Goal: Transaction & Acquisition: Obtain resource

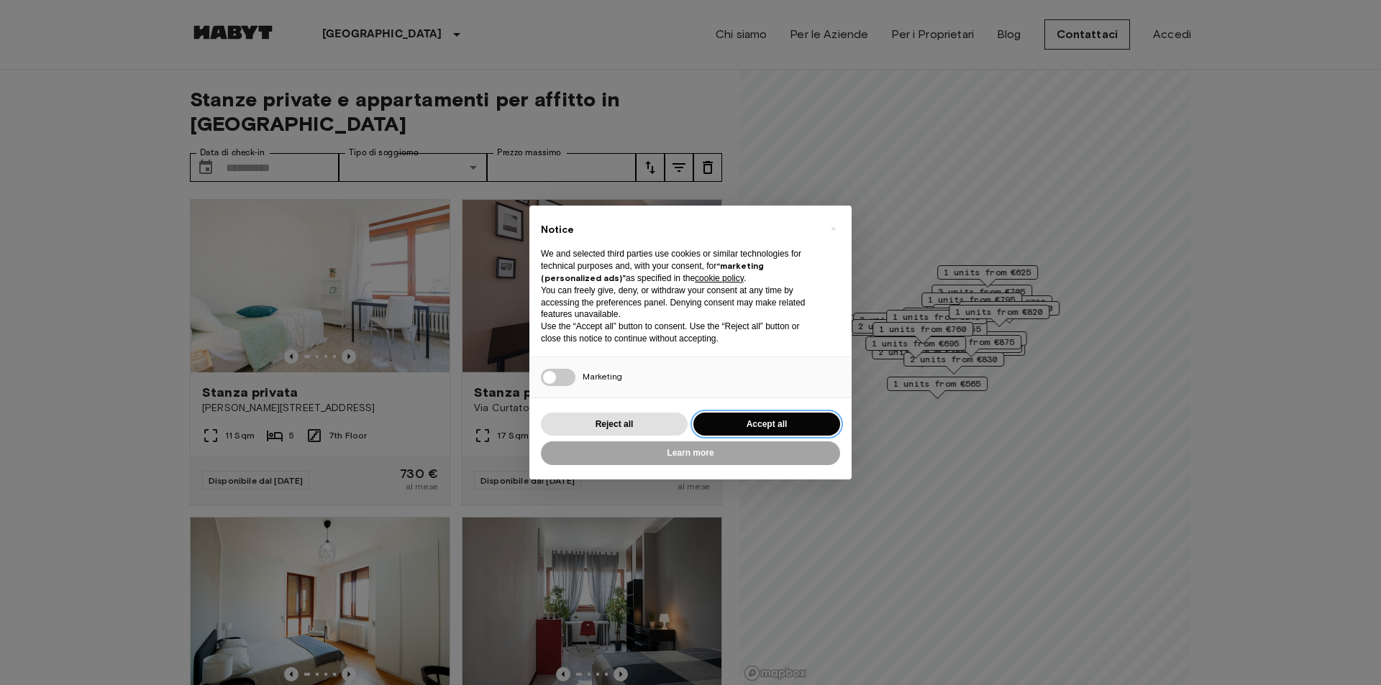
click at [792, 419] on button "Accept all" at bounding box center [766, 425] width 147 height 24
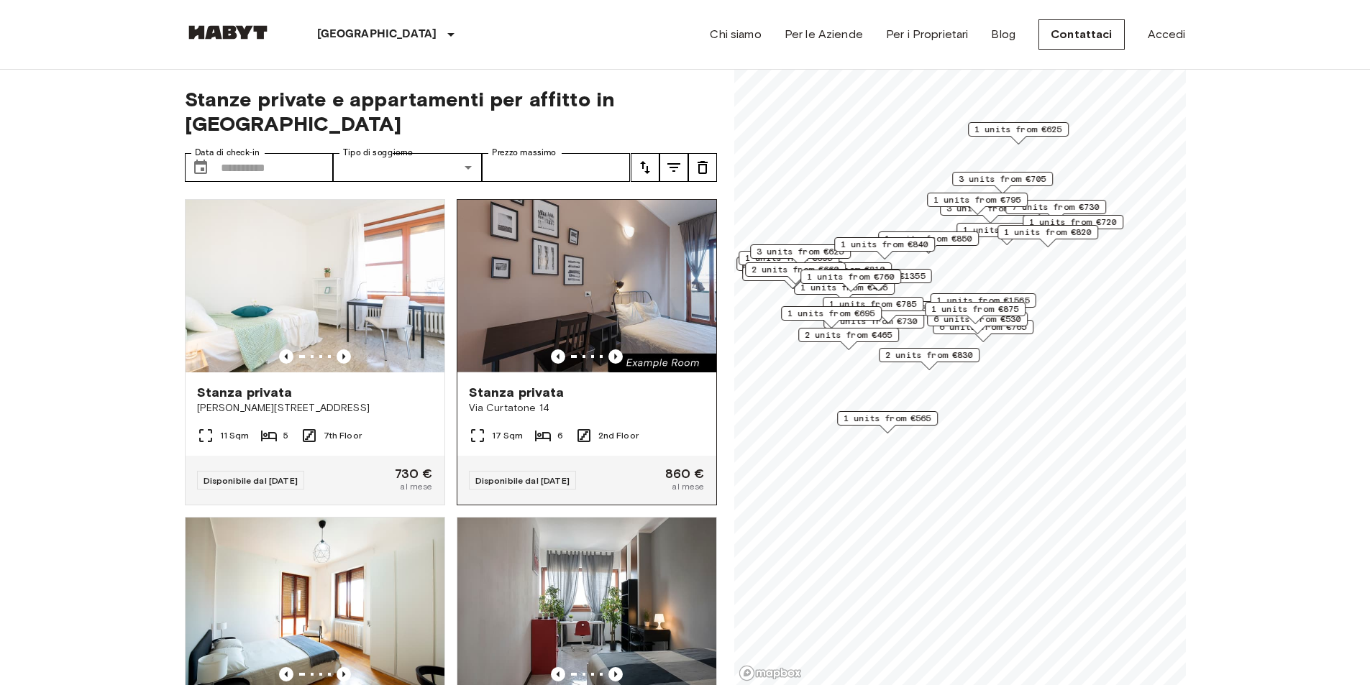
scroll to position [311, 0]
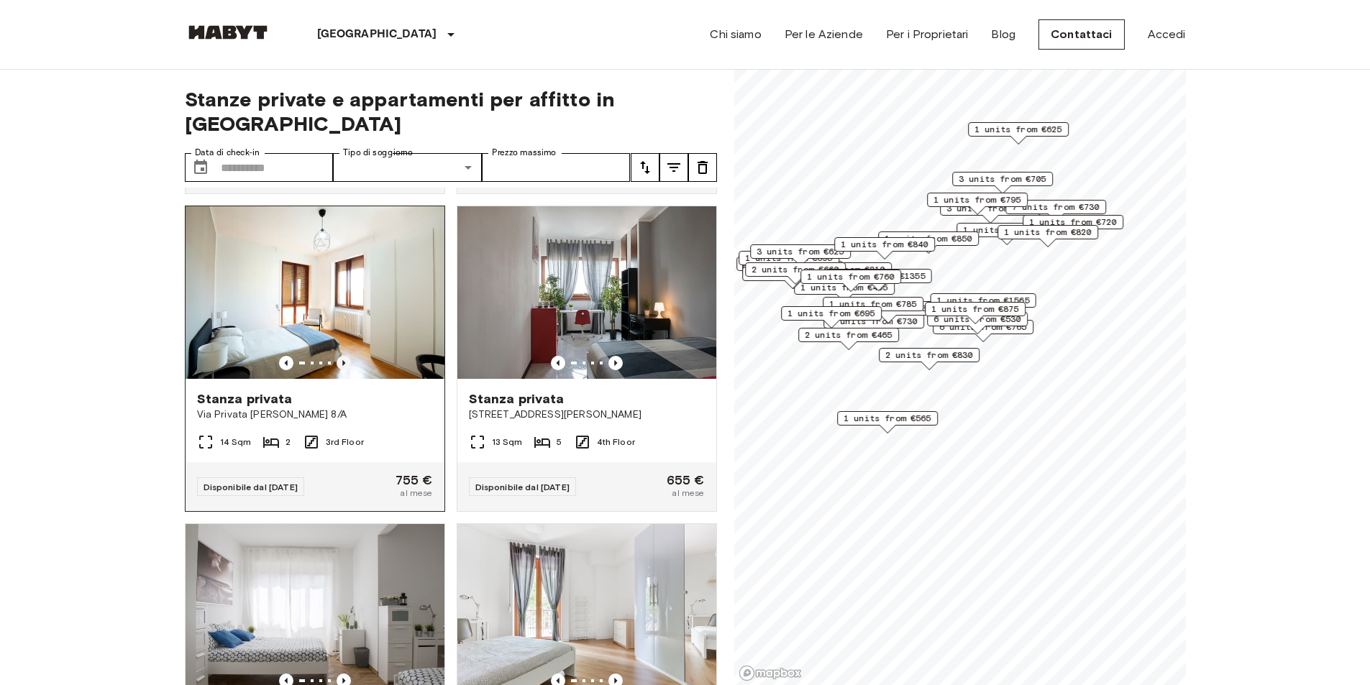
click at [337, 356] on icon "Previous image" at bounding box center [344, 363] width 14 height 14
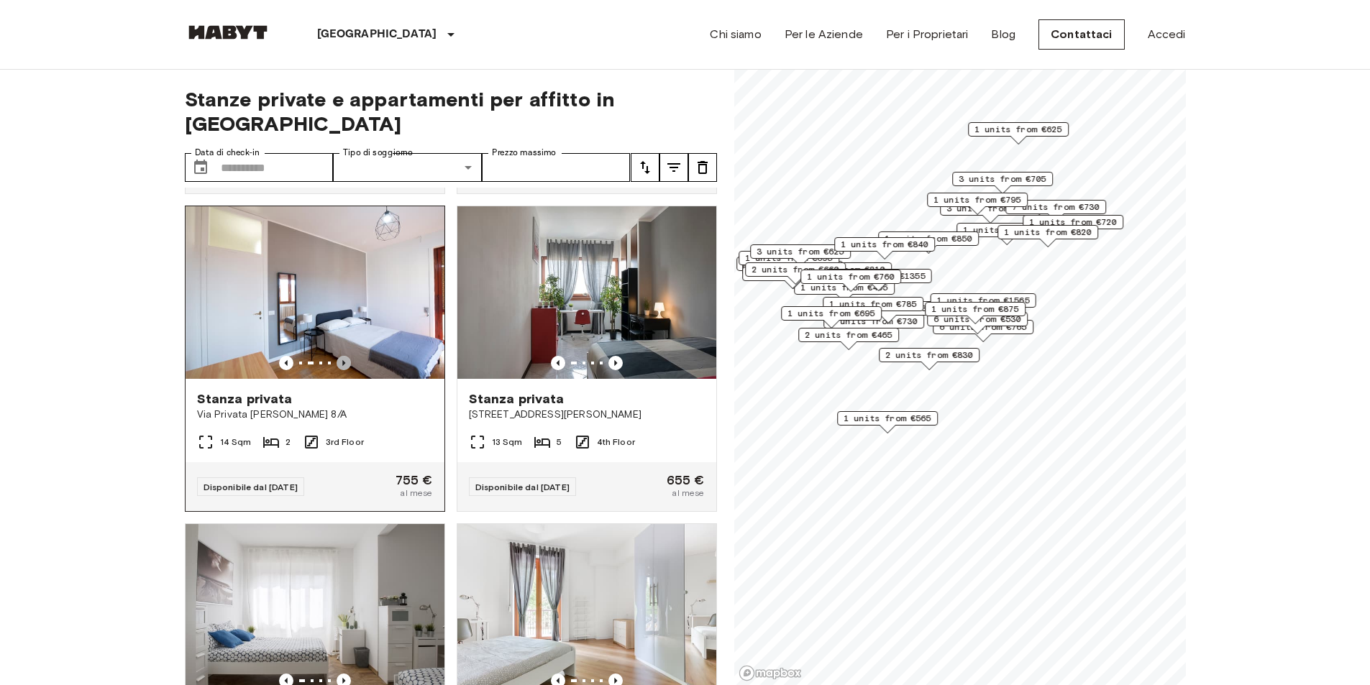
click at [337, 356] on icon "Previous image" at bounding box center [344, 363] width 14 height 14
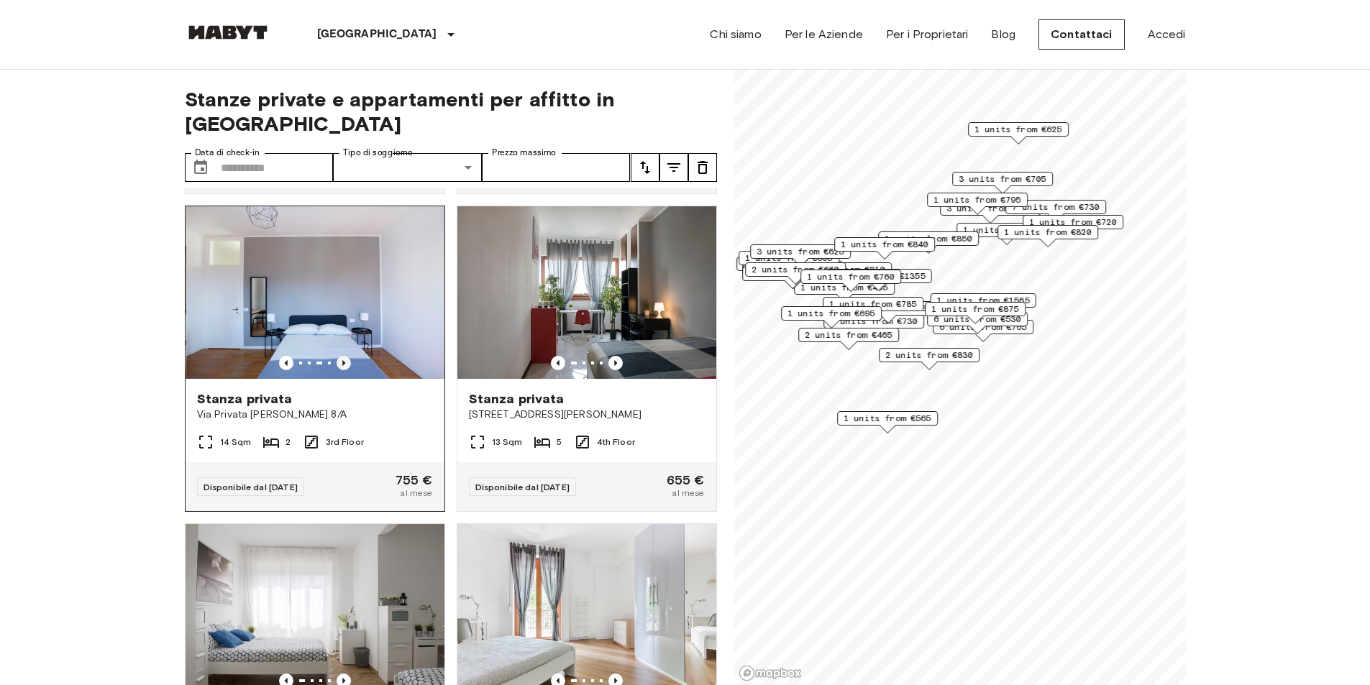
click at [337, 356] on icon "Previous image" at bounding box center [344, 363] width 14 height 14
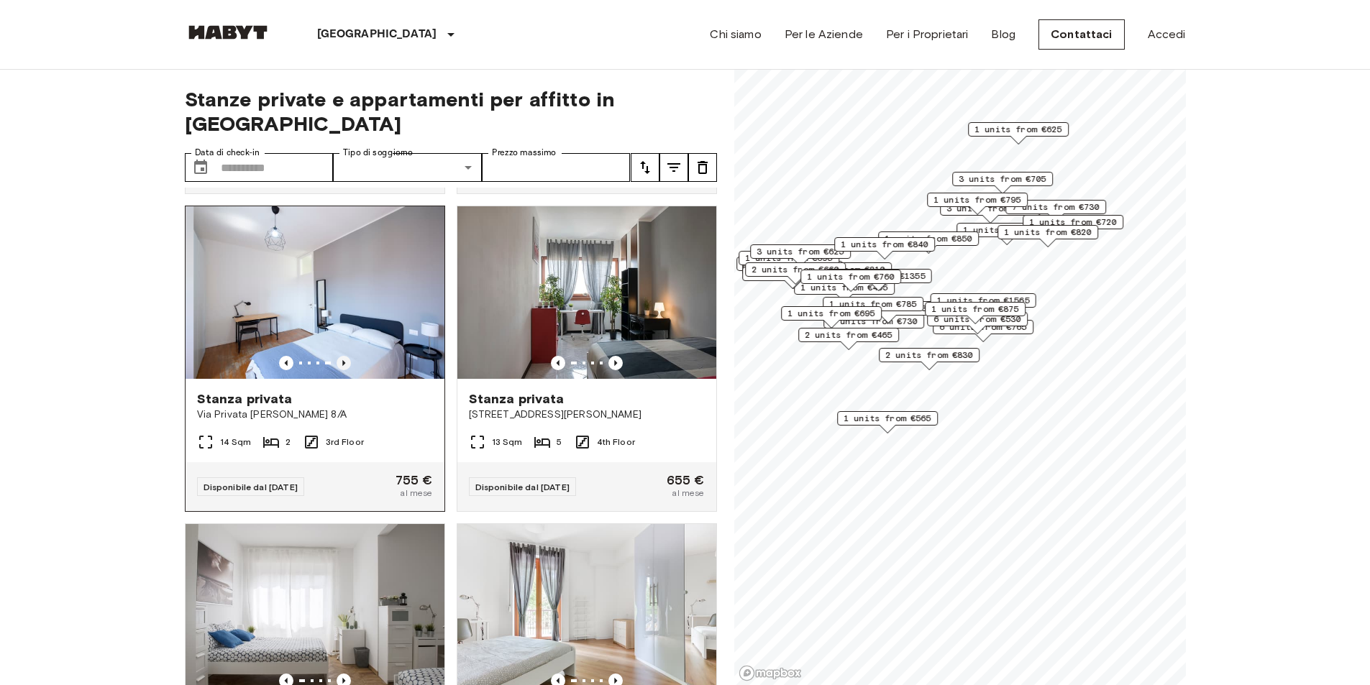
click at [337, 356] on icon "Previous image" at bounding box center [344, 363] width 14 height 14
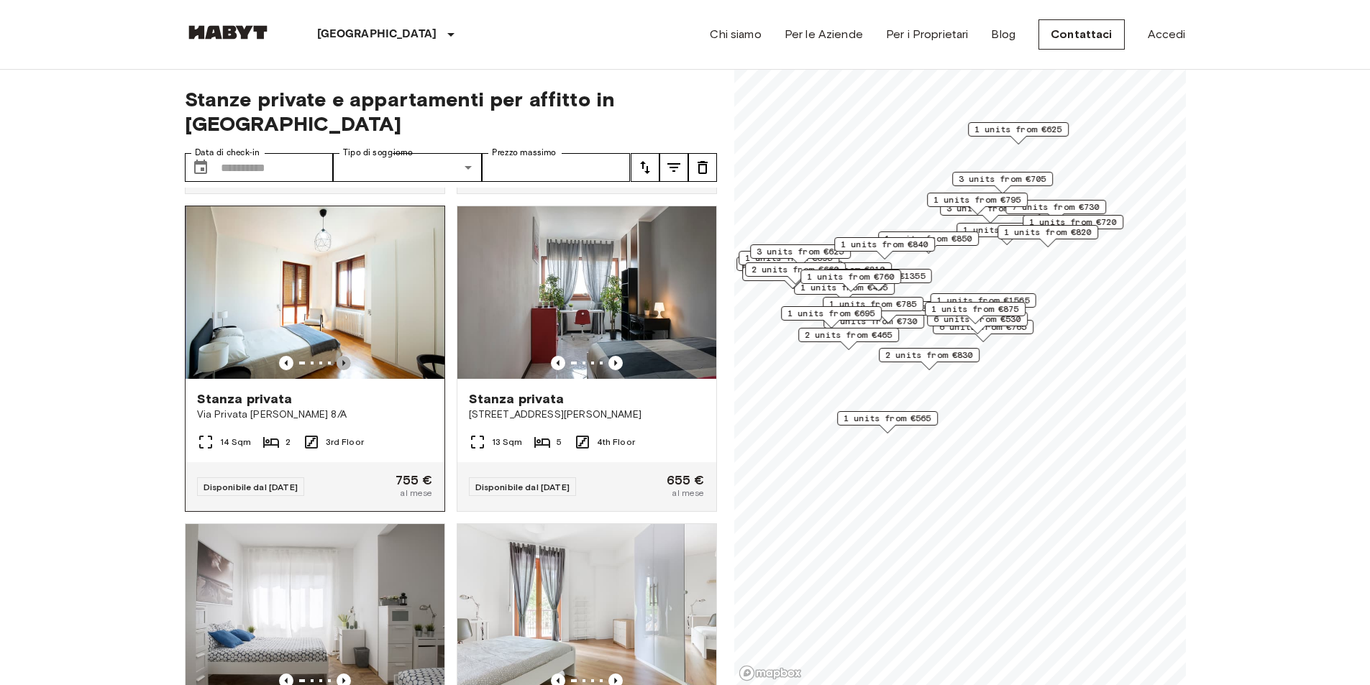
click at [337, 356] on icon "Previous image" at bounding box center [344, 363] width 14 height 14
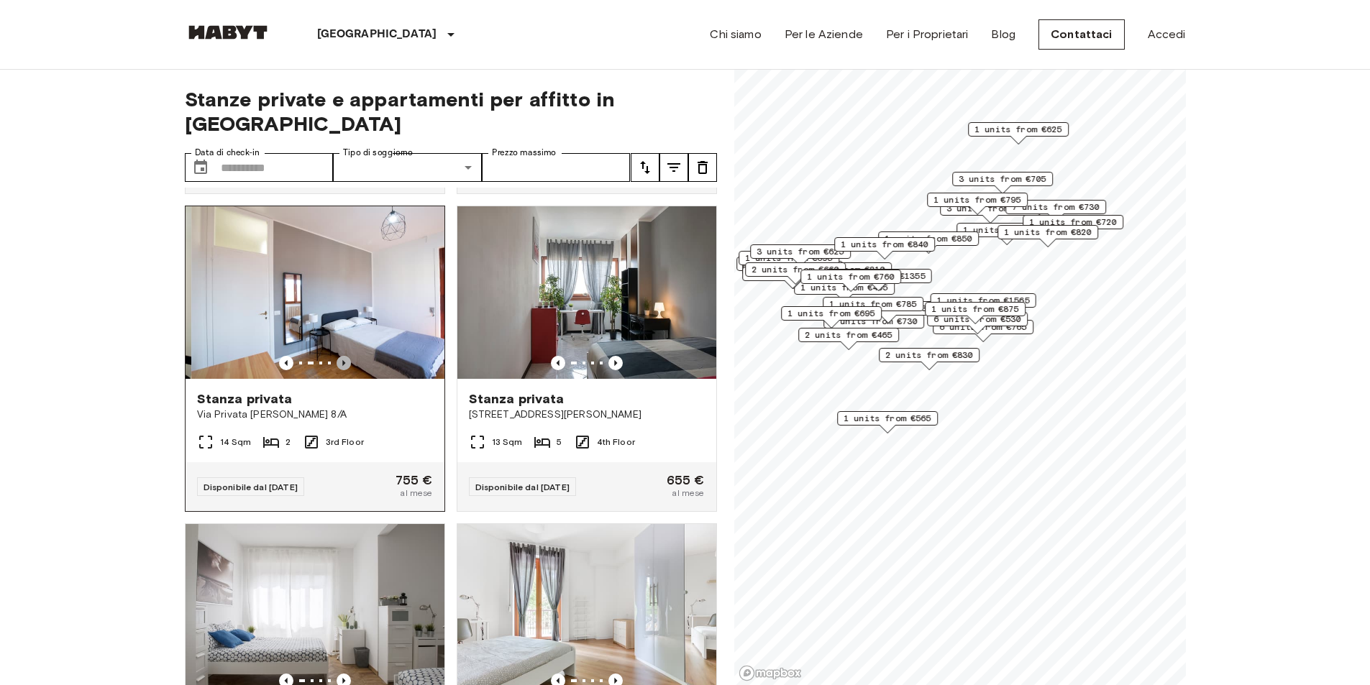
click at [337, 356] on icon "Previous image" at bounding box center [344, 363] width 14 height 14
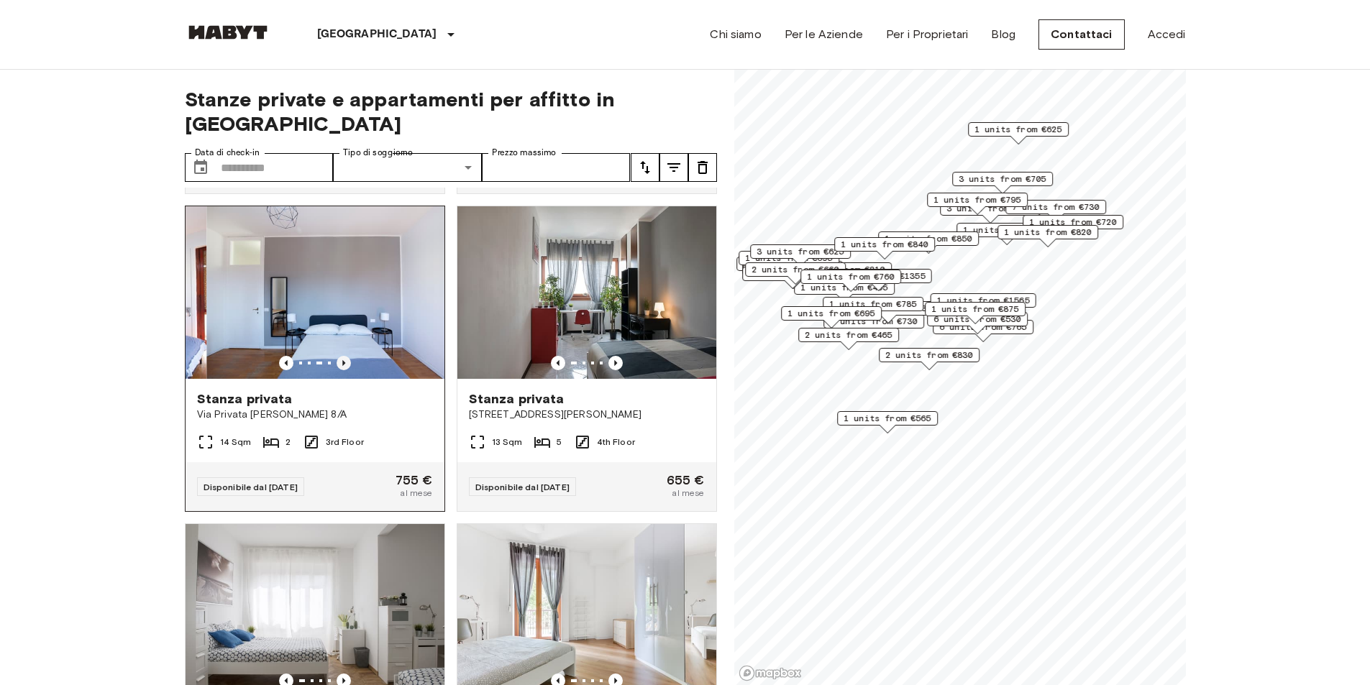
click at [337, 356] on icon "Previous image" at bounding box center [344, 363] width 14 height 14
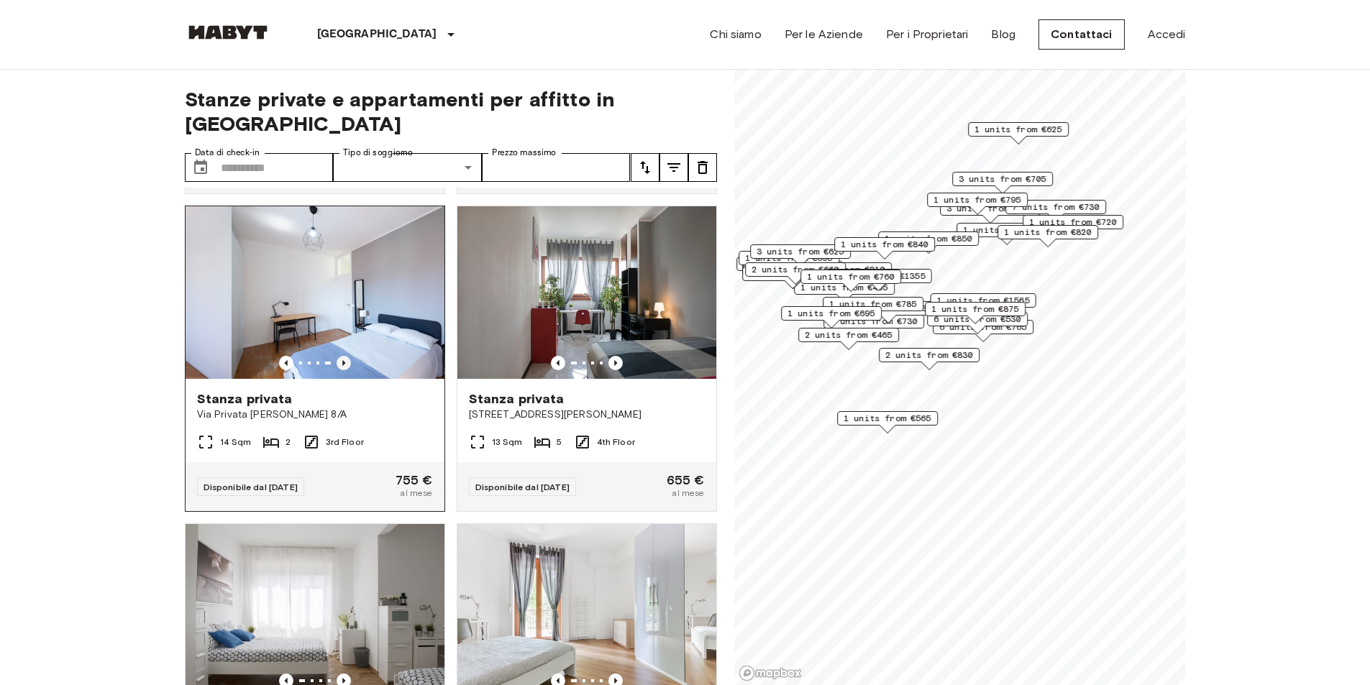
click at [337, 356] on icon "Previous image" at bounding box center [344, 363] width 14 height 14
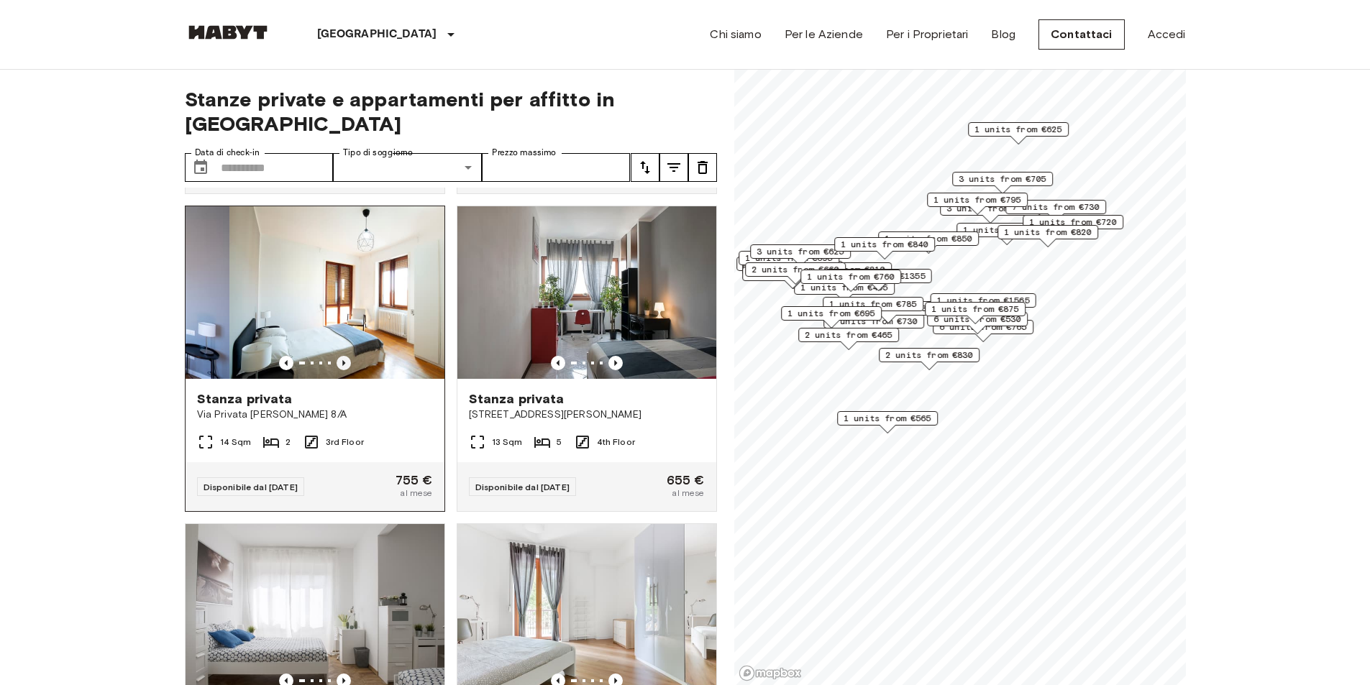
click at [337, 356] on icon "Previous image" at bounding box center [344, 363] width 14 height 14
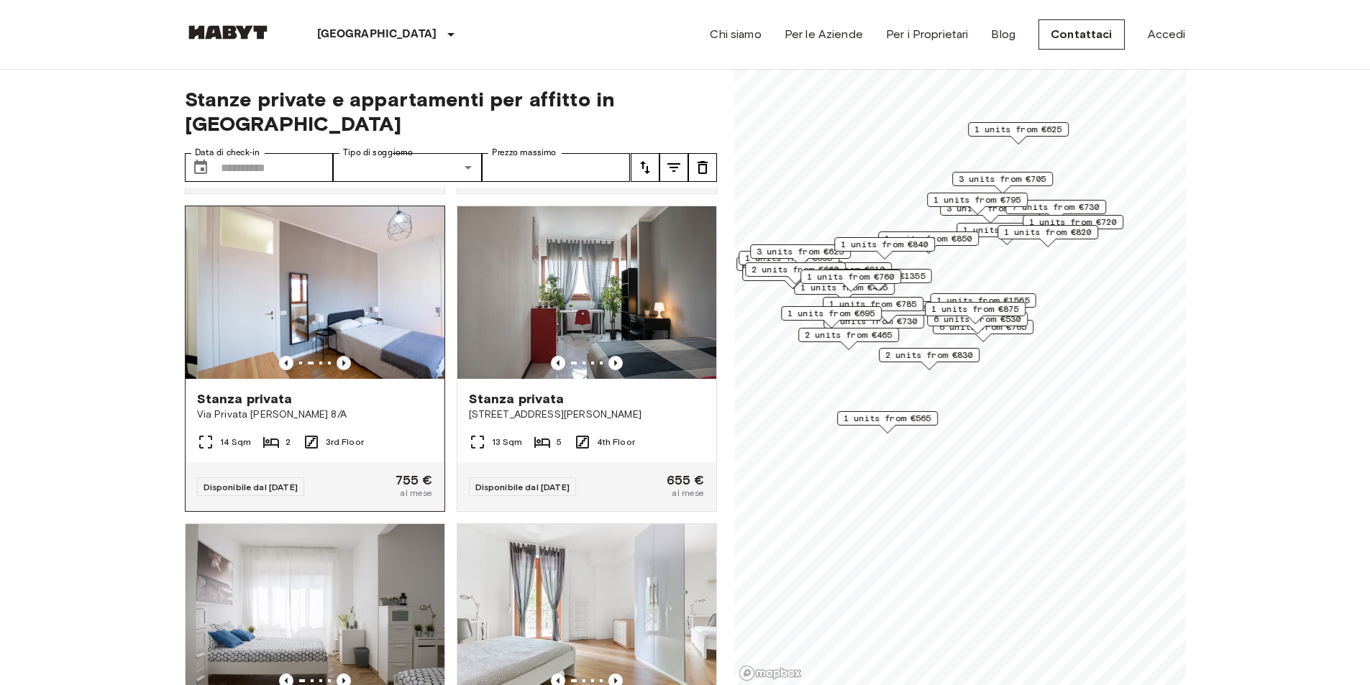
click at [337, 356] on icon "Previous image" at bounding box center [344, 363] width 14 height 14
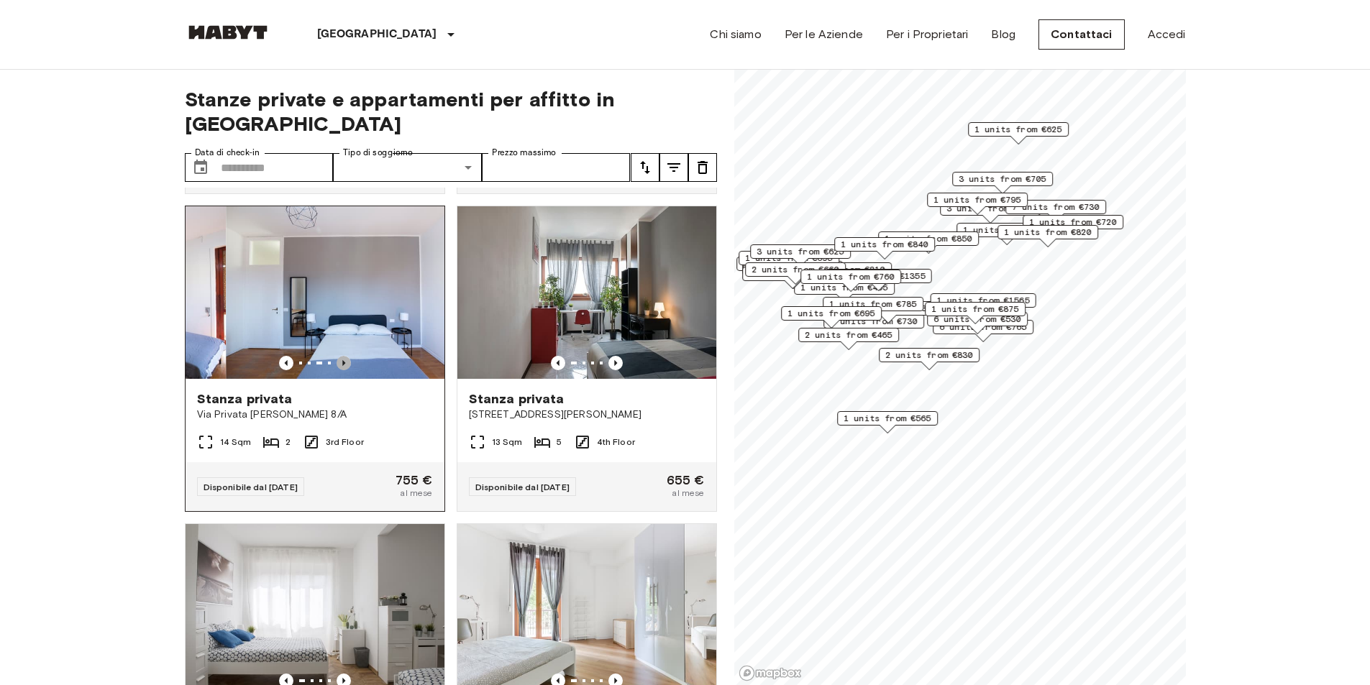
click at [337, 356] on icon "Previous image" at bounding box center [344, 363] width 14 height 14
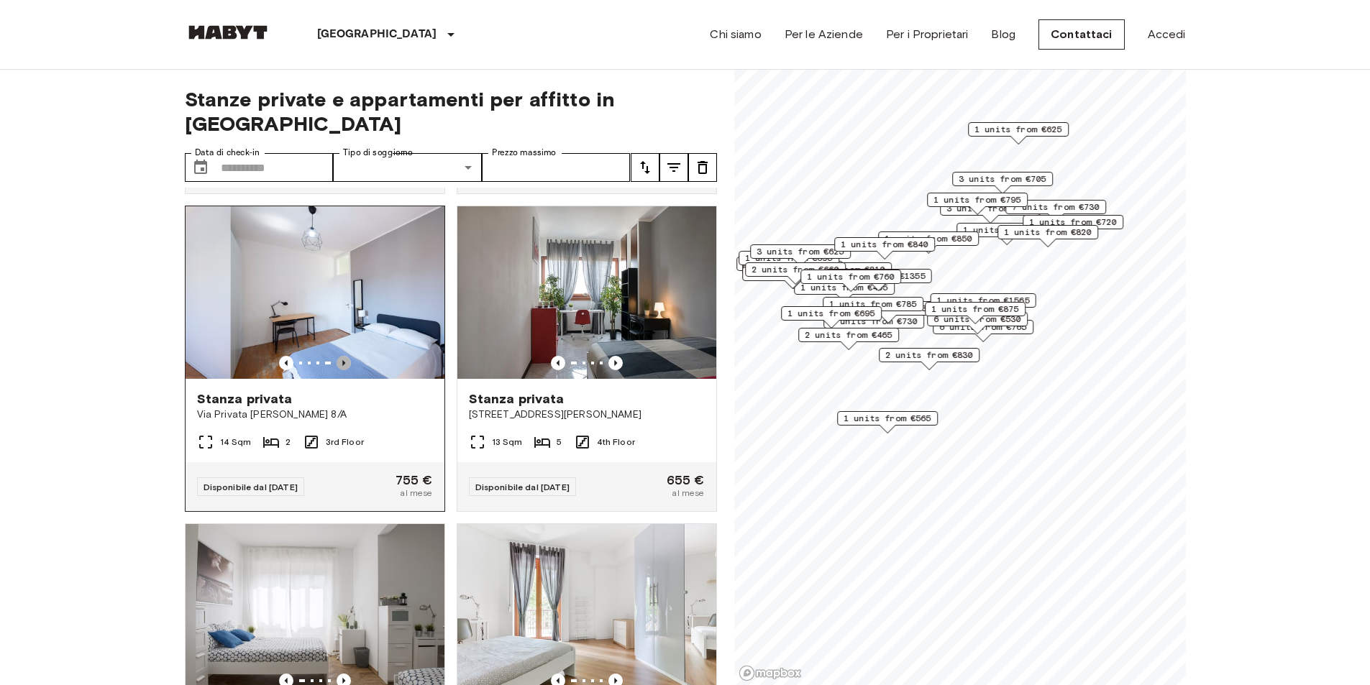
click at [337, 356] on icon "Previous image" at bounding box center [344, 363] width 14 height 14
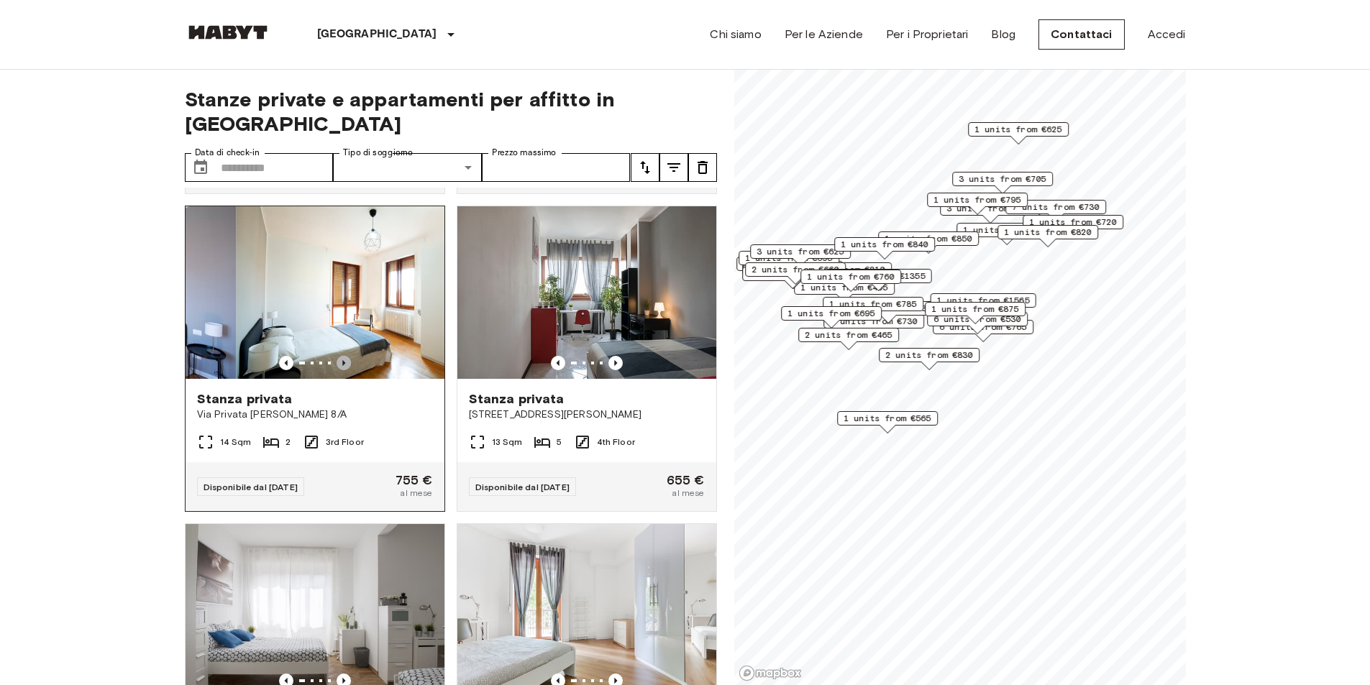
click at [337, 356] on icon "Previous image" at bounding box center [344, 363] width 14 height 14
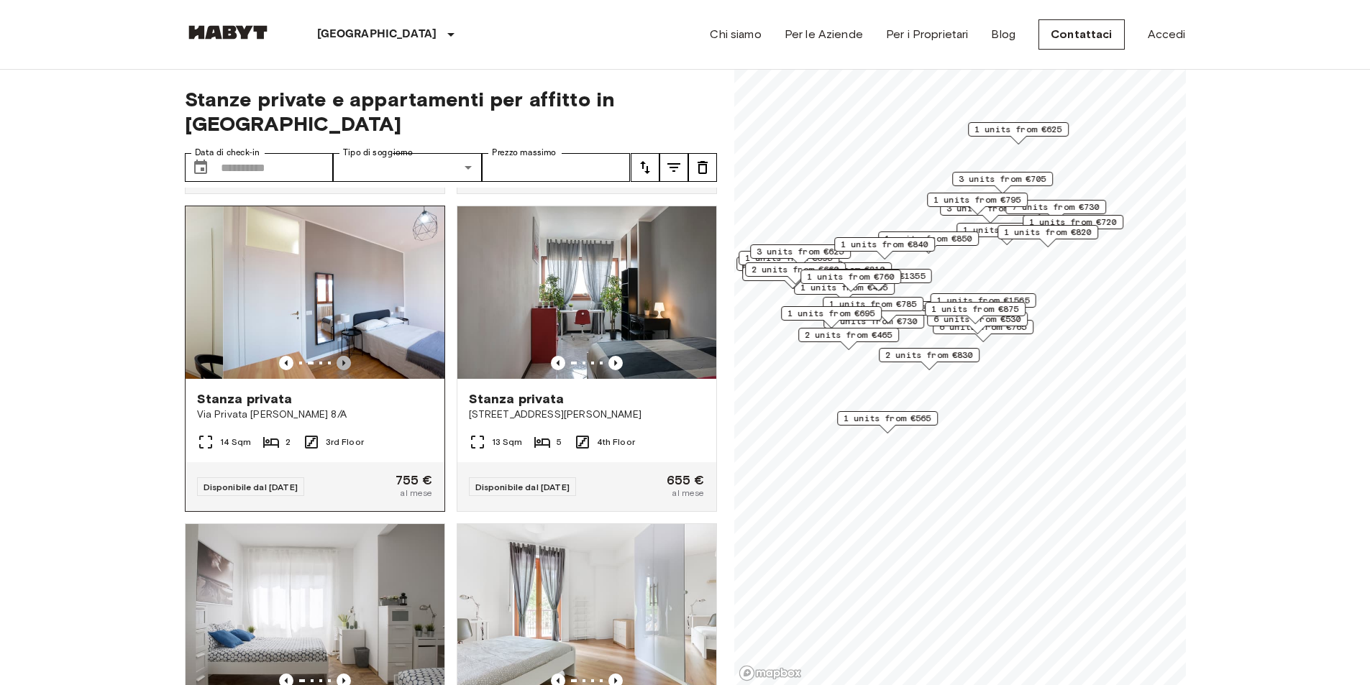
click at [337, 356] on icon "Previous image" at bounding box center [344, 363] width 14 height 14
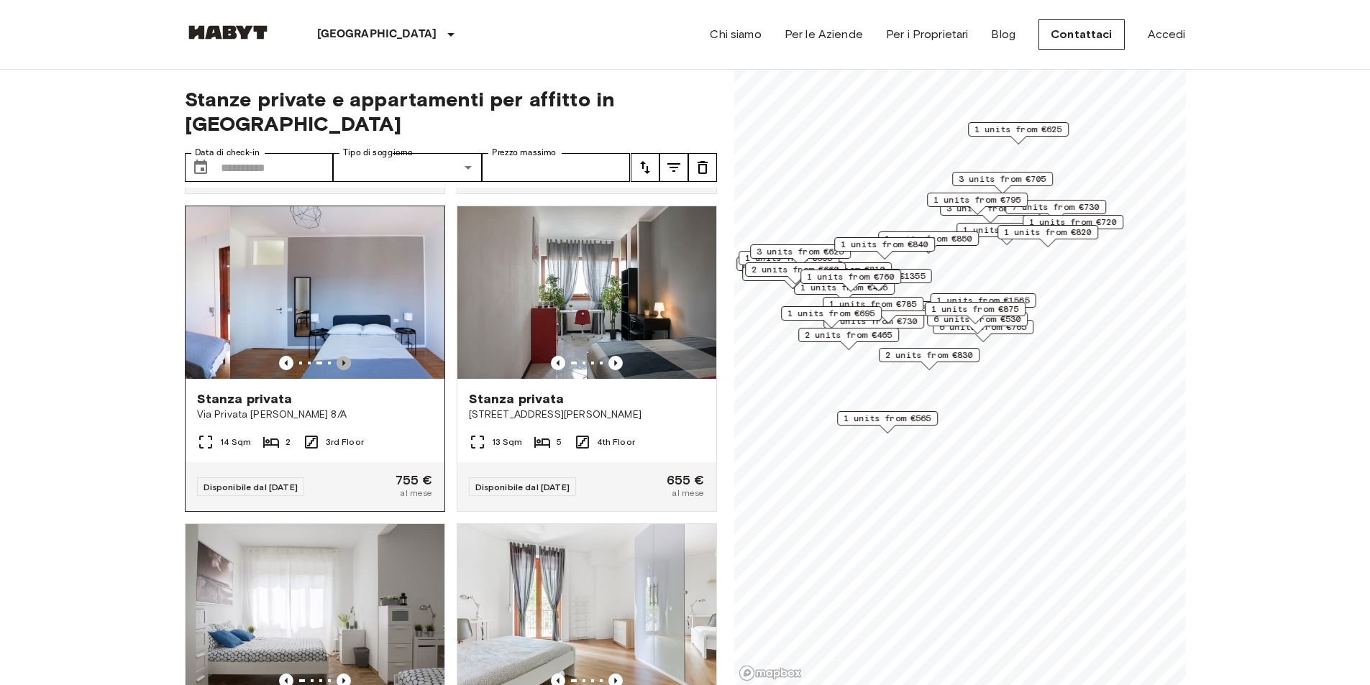
click at [337, 356] on icon "Previous image" at bounding box center [344, 363] width 14 height 14
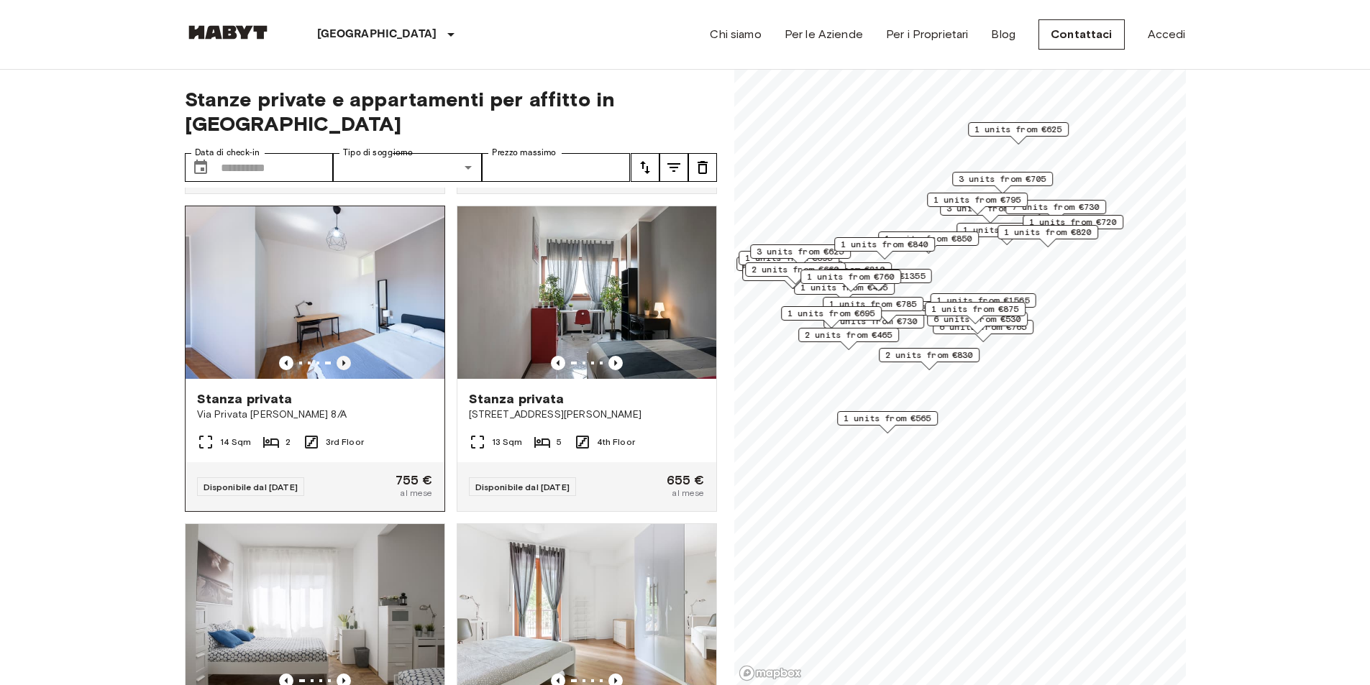
click at [337, 356] on icon "Previous image" at bounding box center [344, 363] width 14 height 14
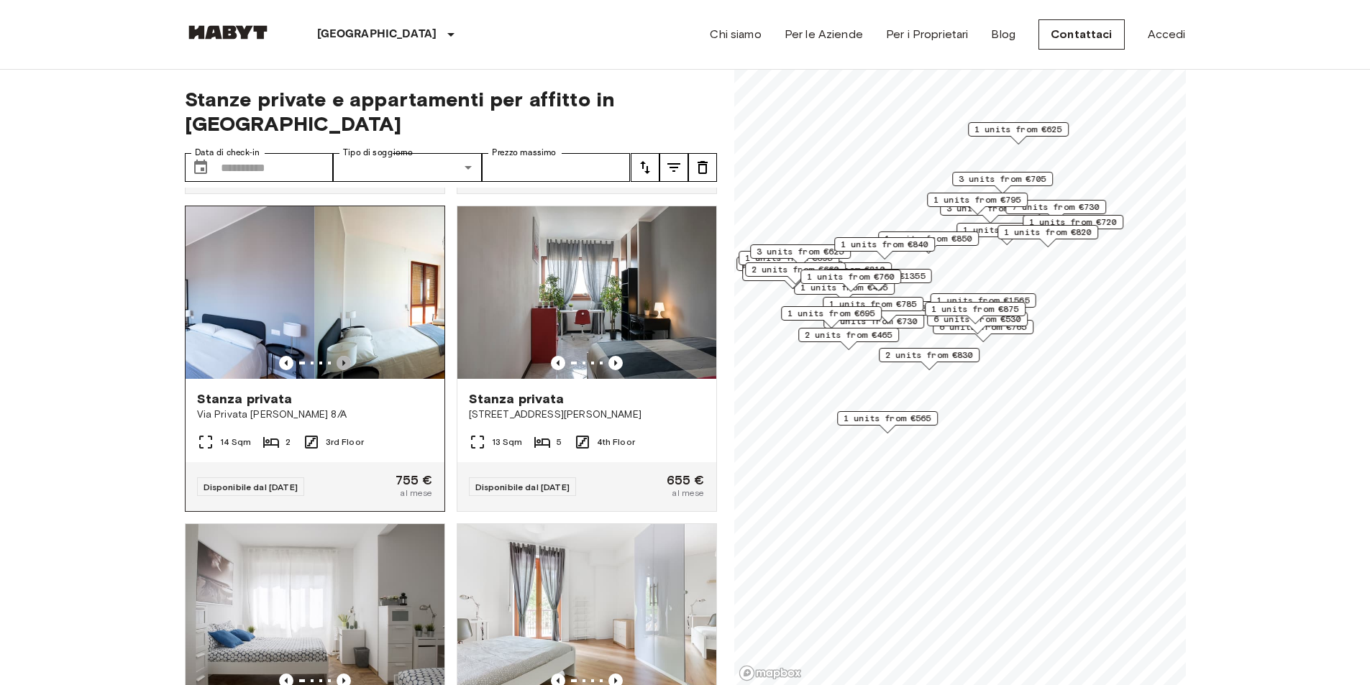
click at [337, 356] on icon "Previous image" at bounding box center [344, 363] width 14 height 14
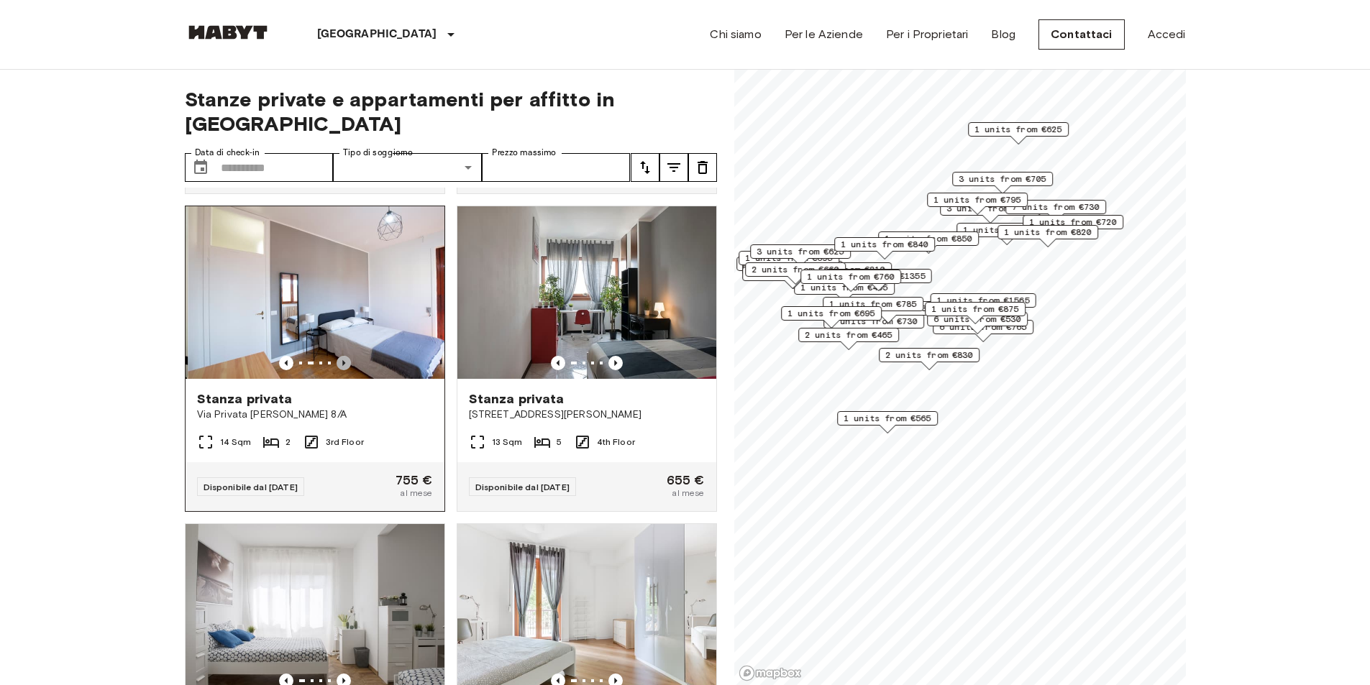
click at [337, 356] on icon "Previous image" at bounding box center [344, 363] width 14 height 14
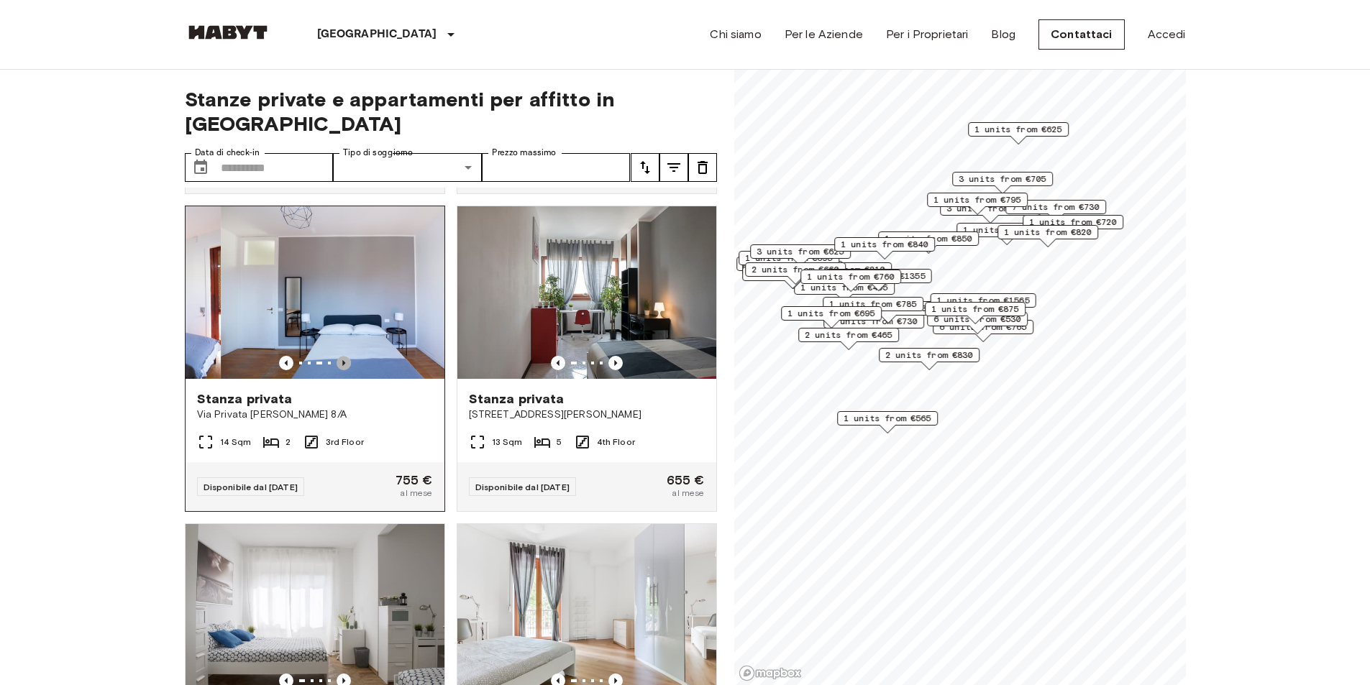
click at [337, 356] on icon "Previous image" at bounding box center [344, 363] width 14 height 14
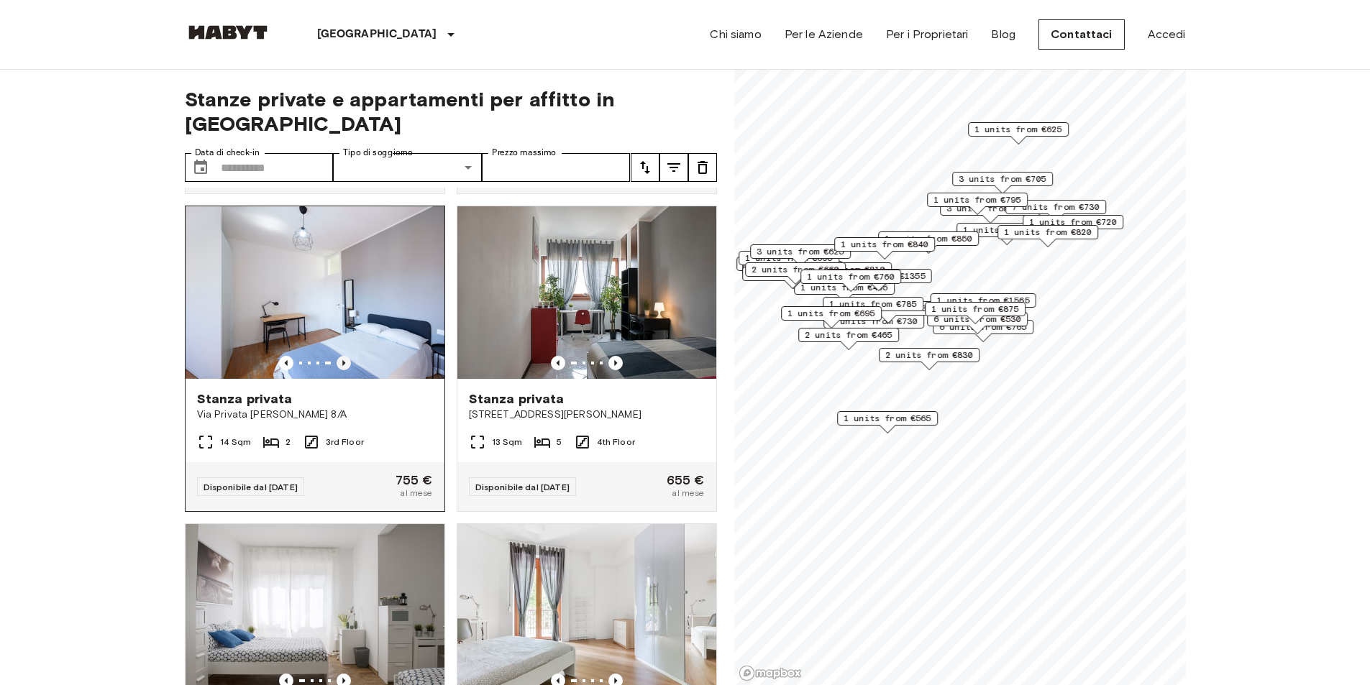
click at [337, 356] on icon "Previous image" at bounding box center [344, 363] width 14 height 14
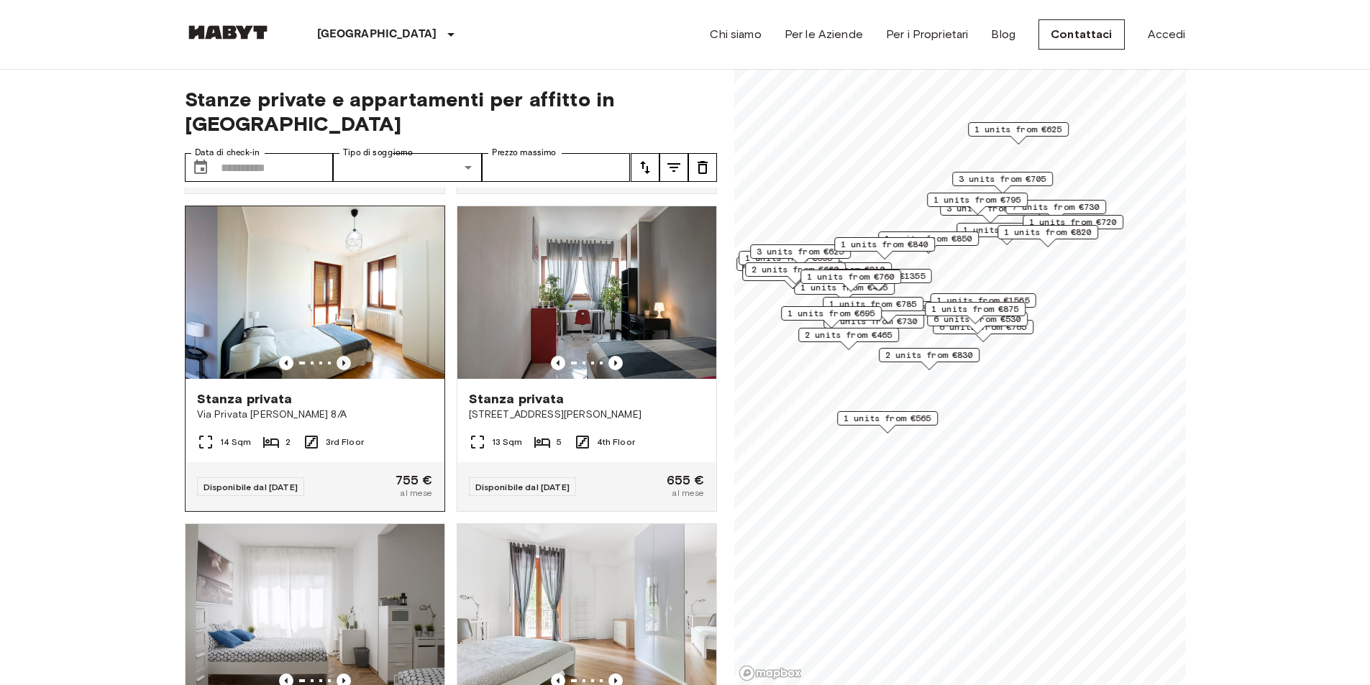
click at [337, 356] on icon "Previous image" at bounding box center [344, 363] width 14 height 14
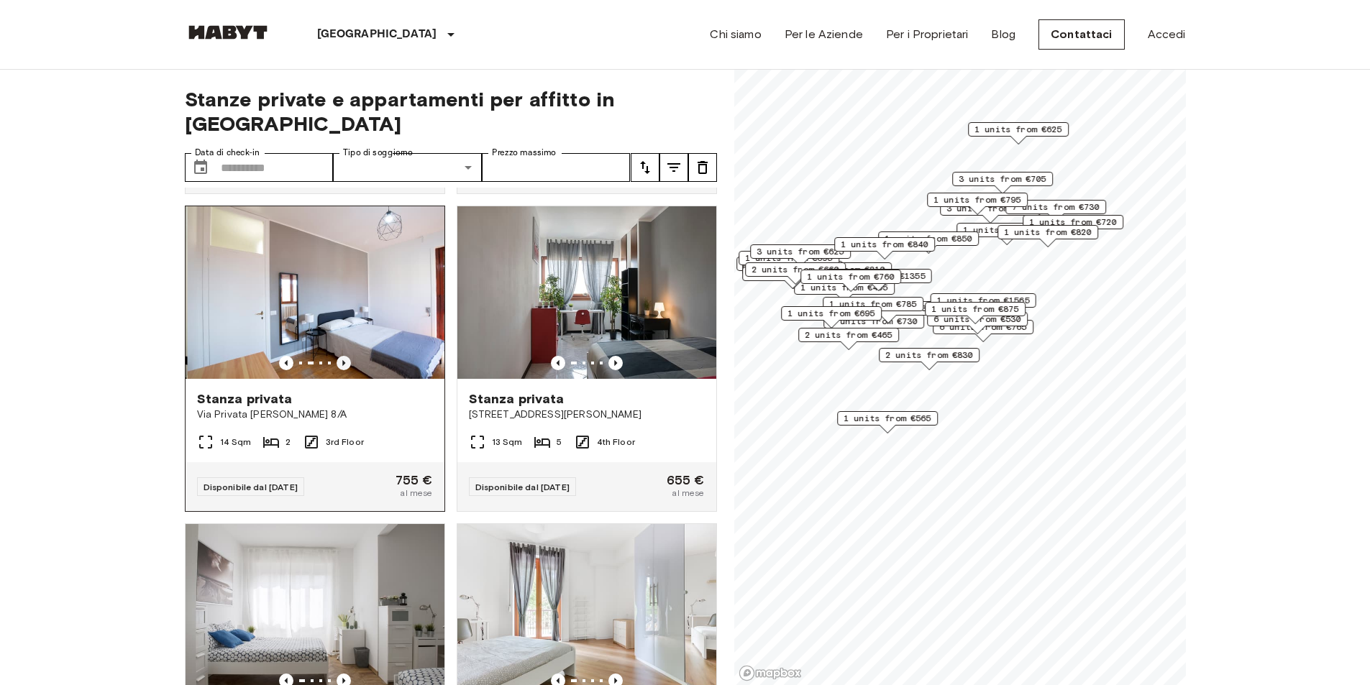
click at [337, 356] on icon "Previous image" at bounding box center [344, 363] width 14 height 14
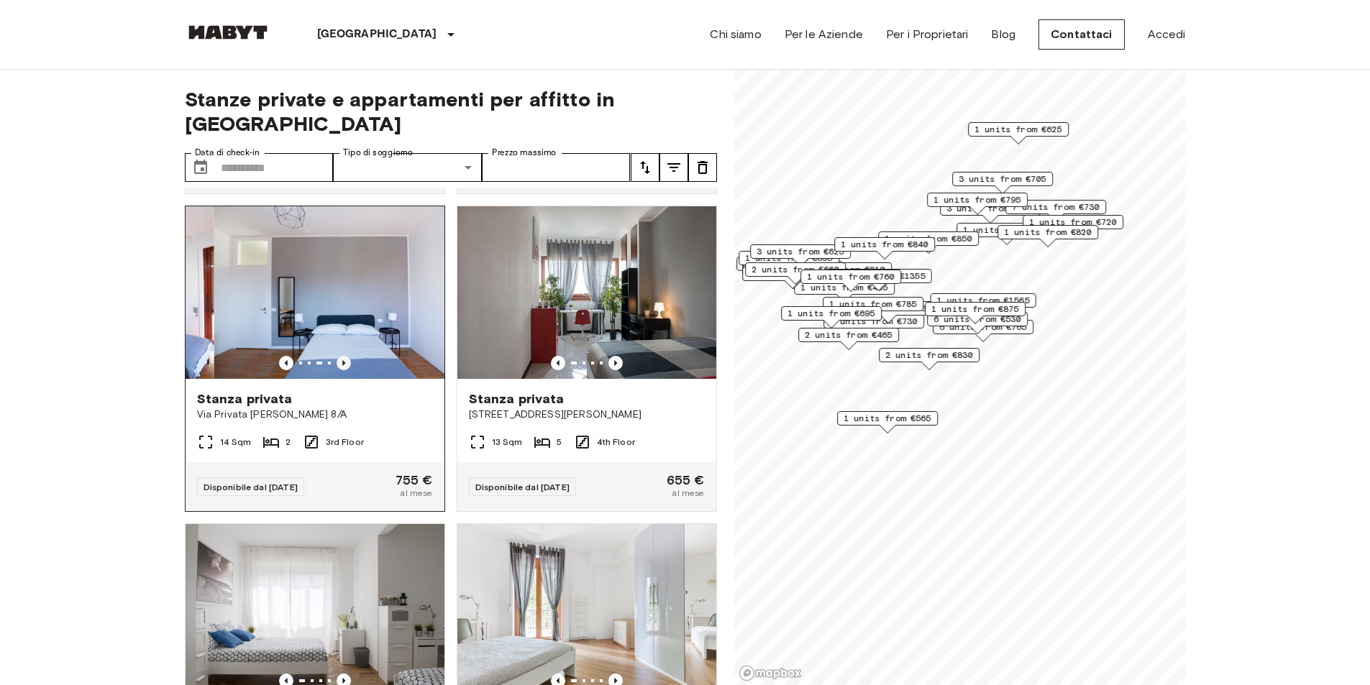
click at [337, 356] on icon "Previous image" at bounding box center [344, 363] width 14 height 14
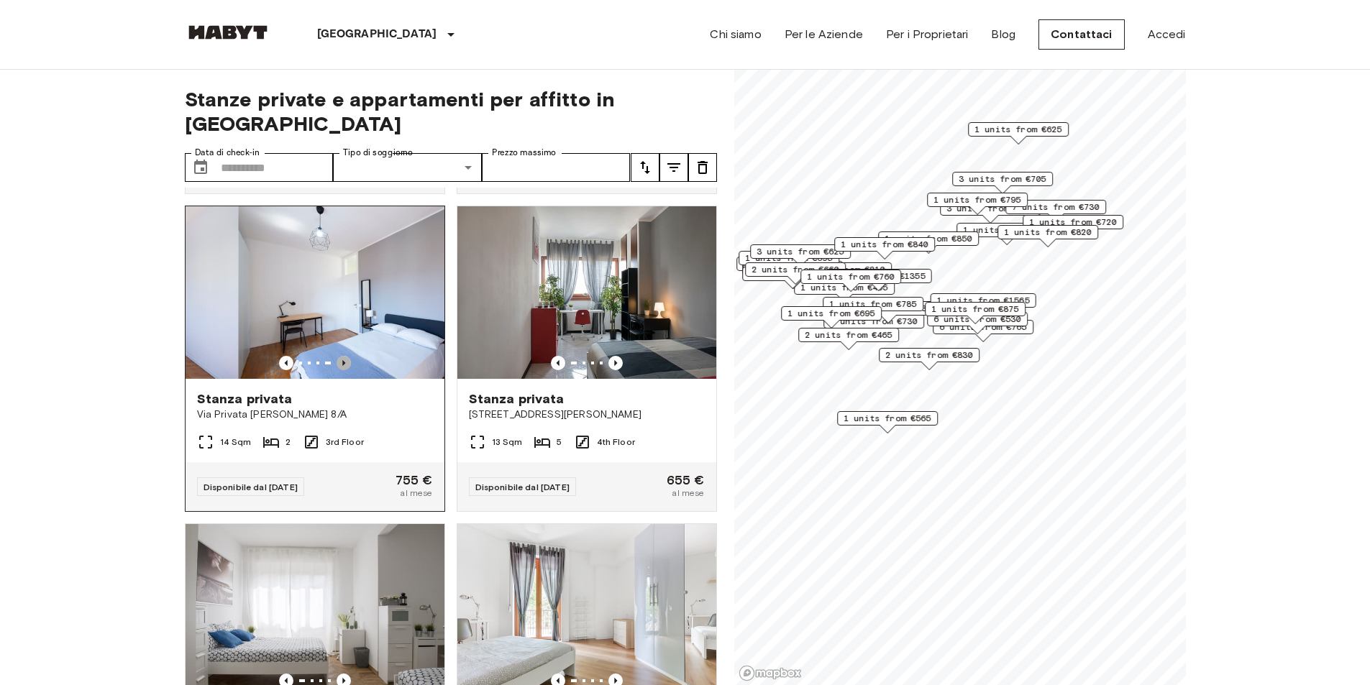
click at [337, 356] on icon "Previous image" at bounding box center [344, 363] width 14 height 14
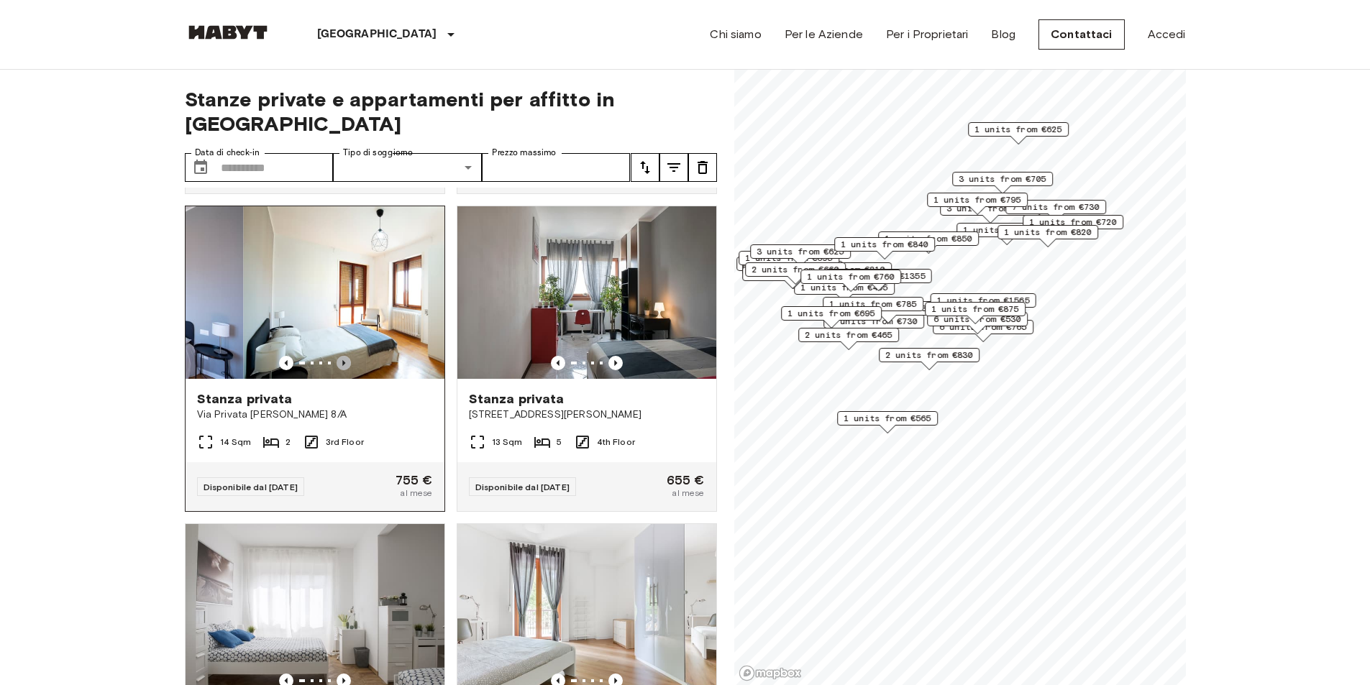
click at [337, 356] on icon "Previous image" at bounding box center [344, 363] width 14 height 14
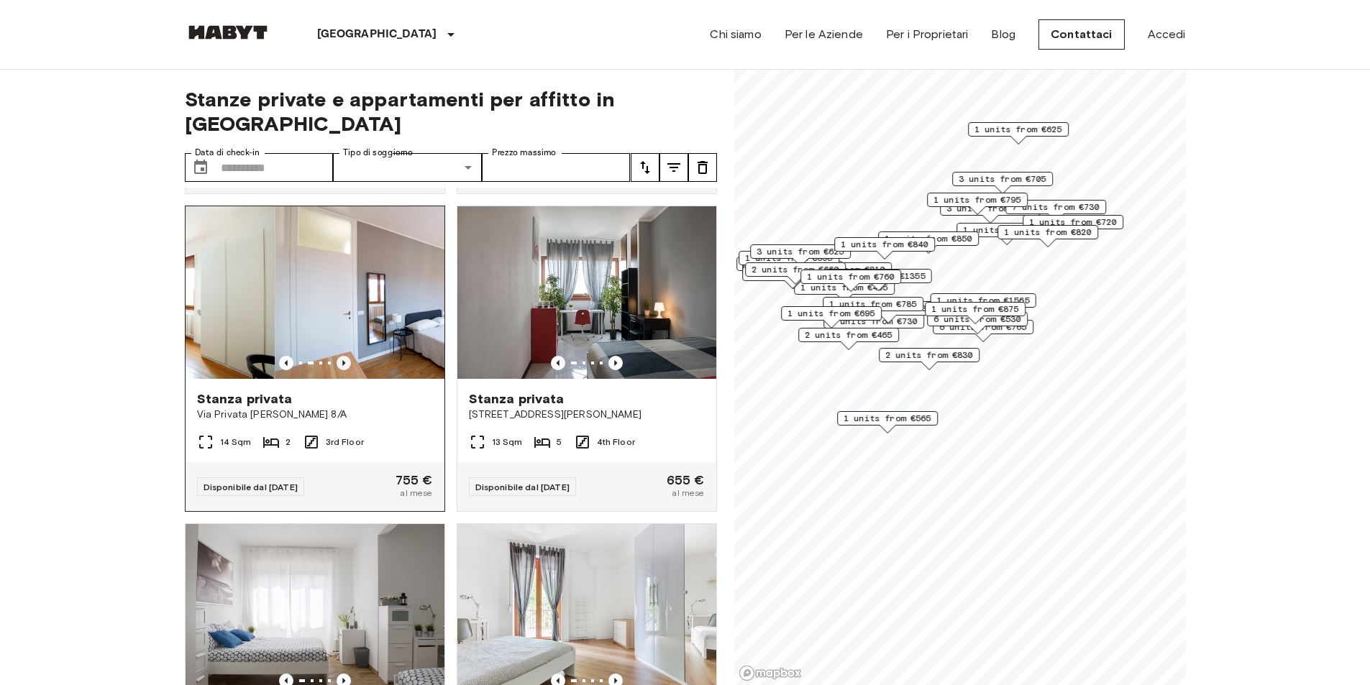
click at [337, 356] on icon "Previous image" at bounding box center [344, 363] width 14 height 14
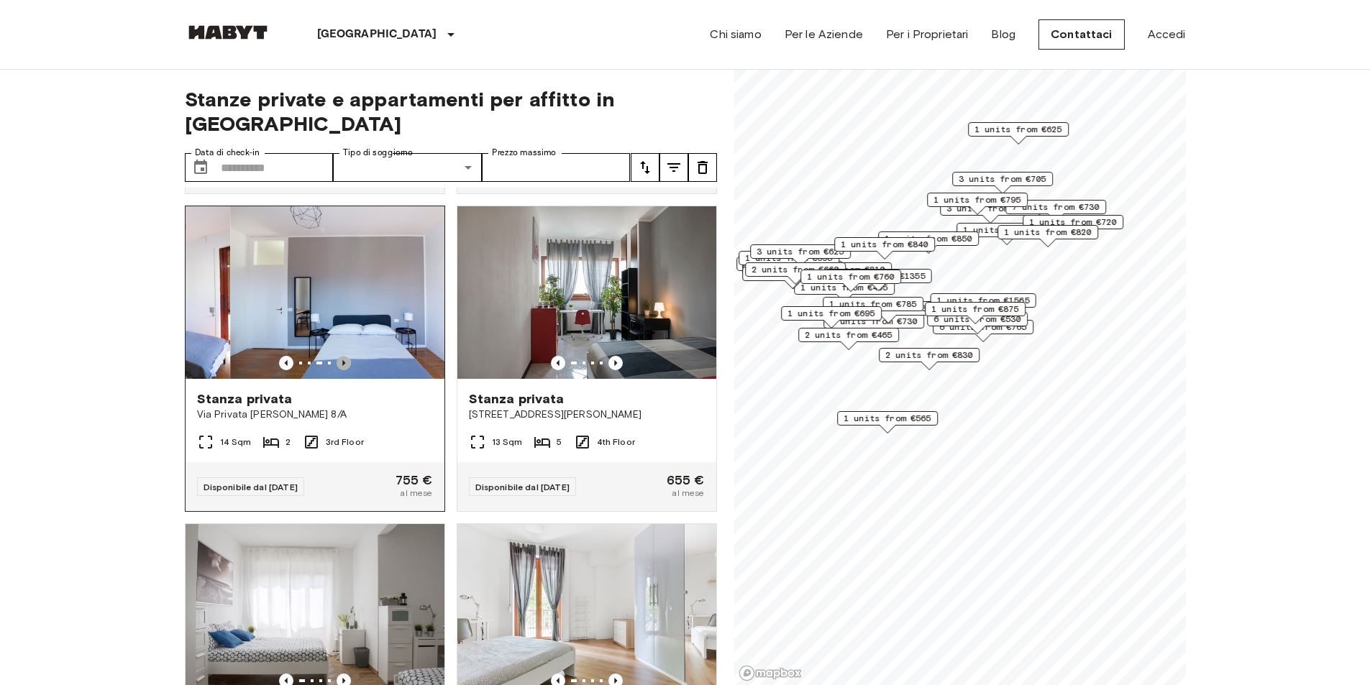
click at [337, 356] on icon "Previous image" at bounding box center [344, 363] width 14 height 14
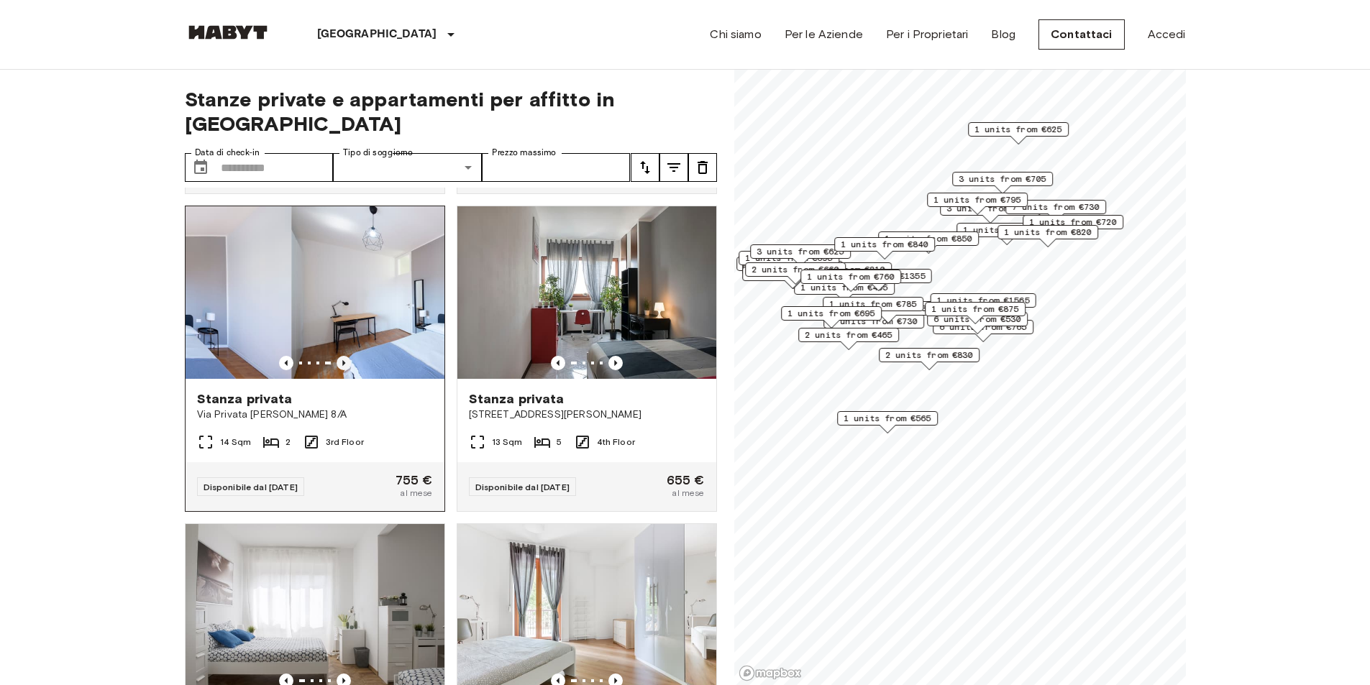
click at [337, 356] on icon "Previous image" at bounding box center [344, 363] width 14 height 14
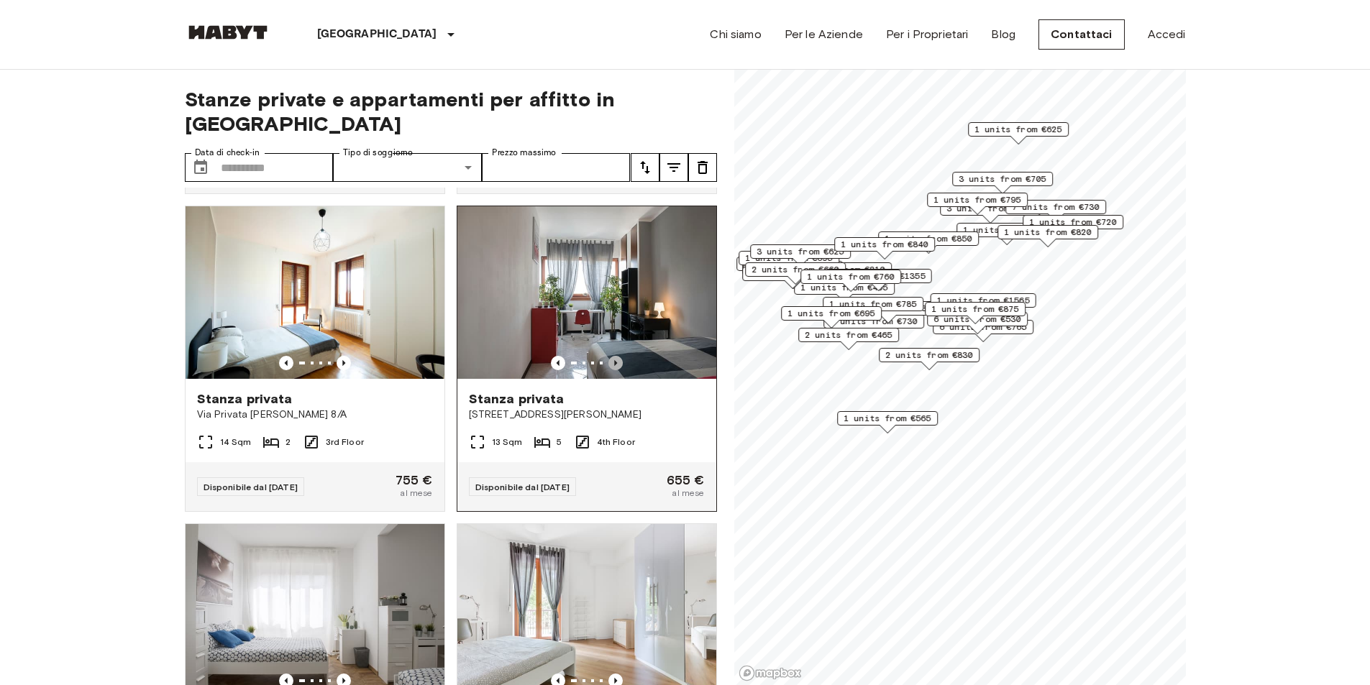
click at [608, 356] on icon "Previous image" at bounding box center [615, 363] width 14 height 14
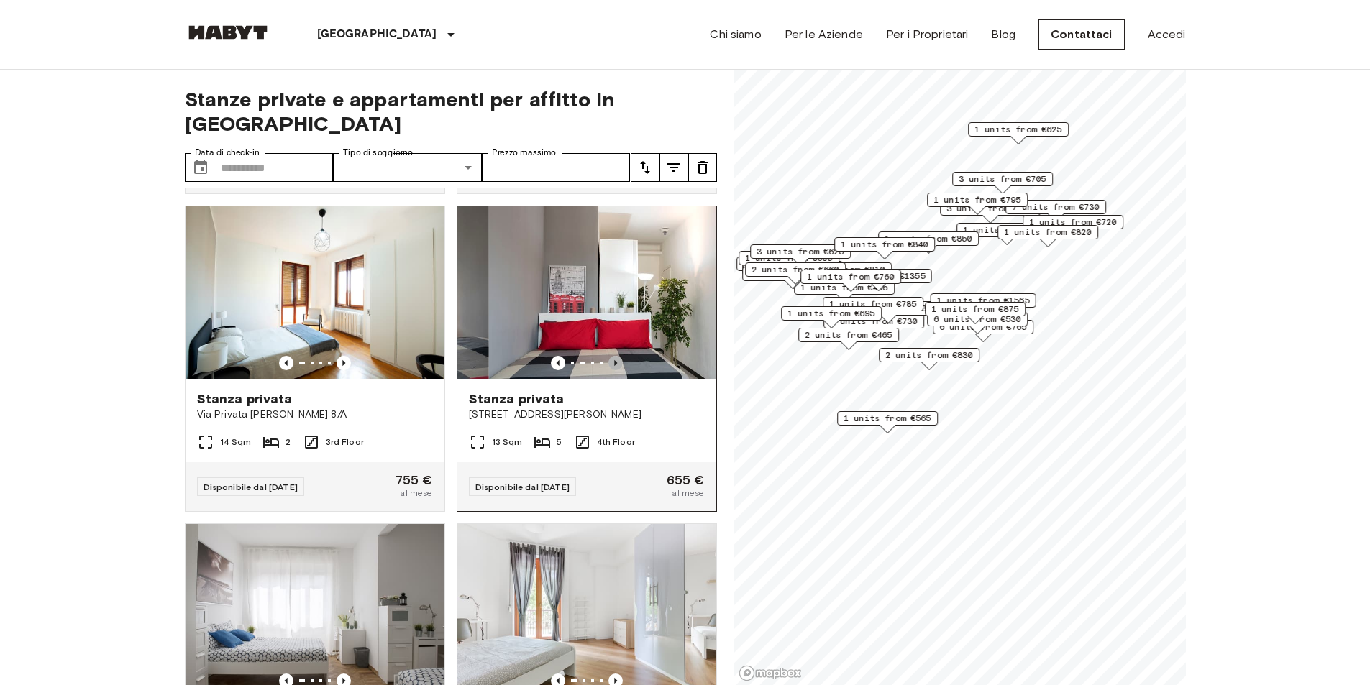
click at [608, 356] on icon "Previous image" at bounding box center [615, 363] width 14 height 14
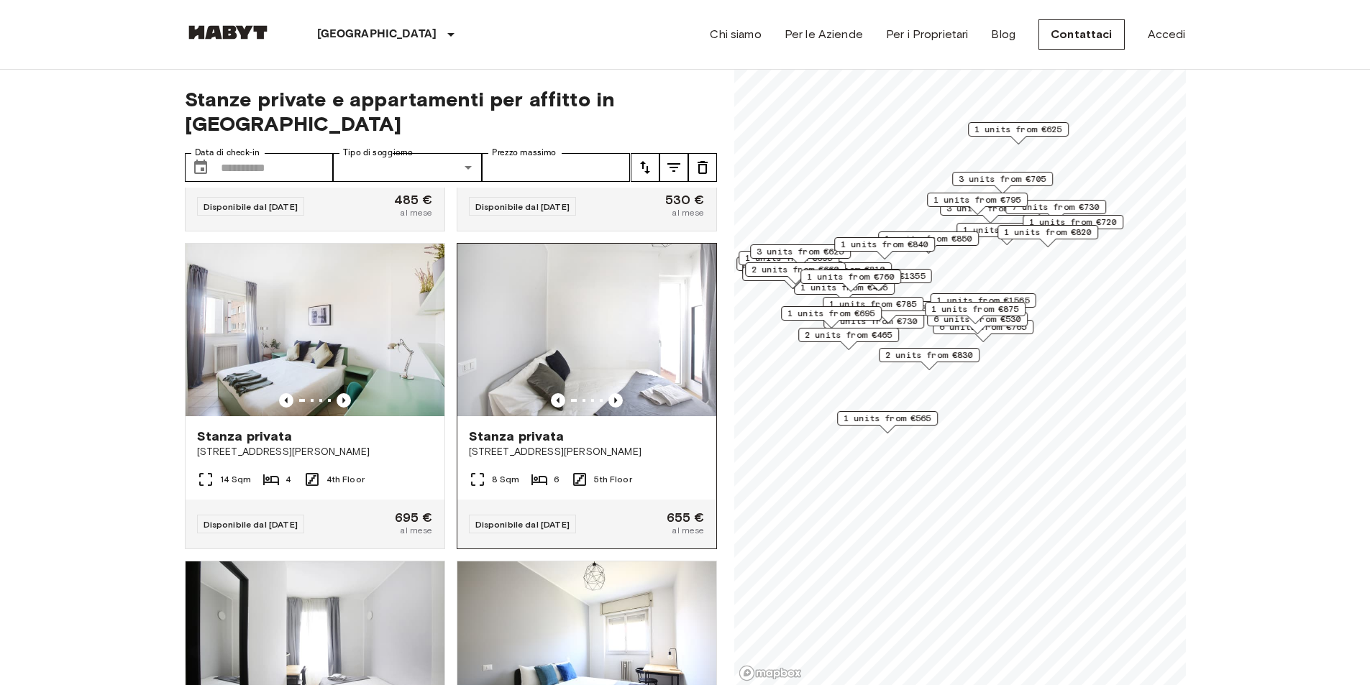
scroll to position [2493, 0]
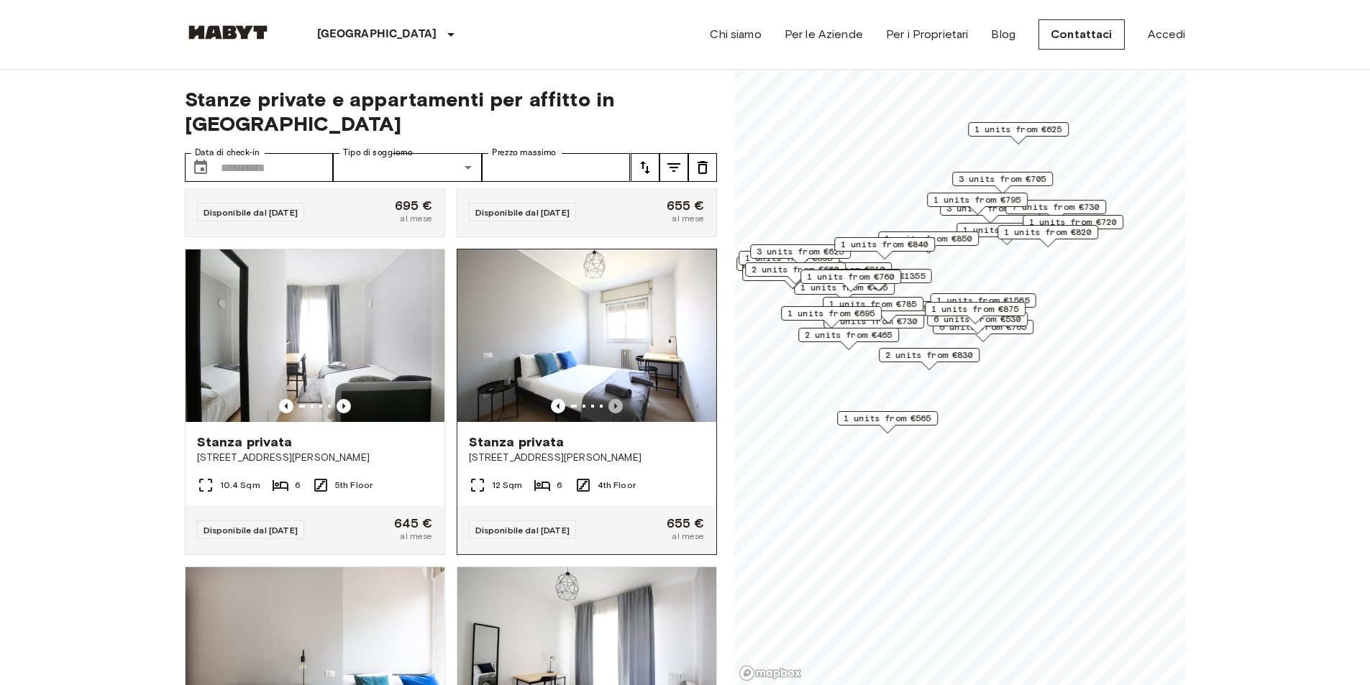
click at [608, 413] on icon "Previous image" at bounding box center [615, 406] width 14 height 14
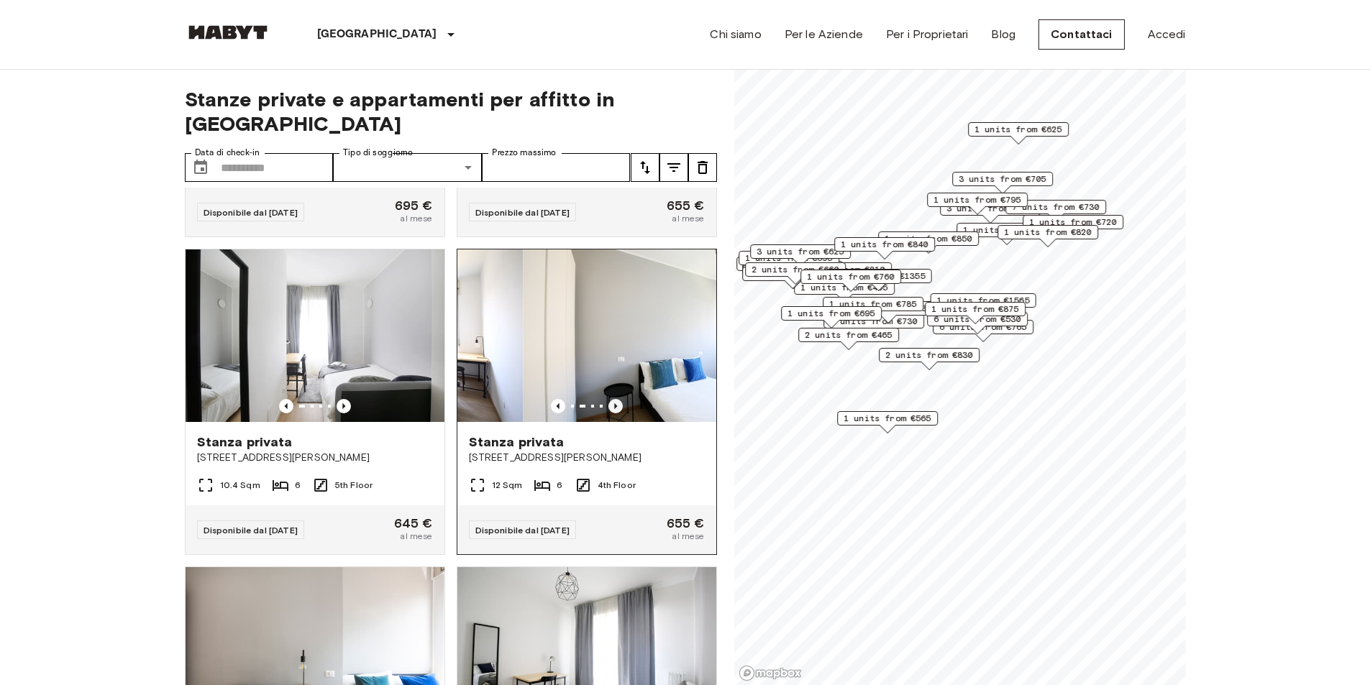
click at [608, 413] on icon "Previous image" at bounding box center [615, 406] width 14 height 14
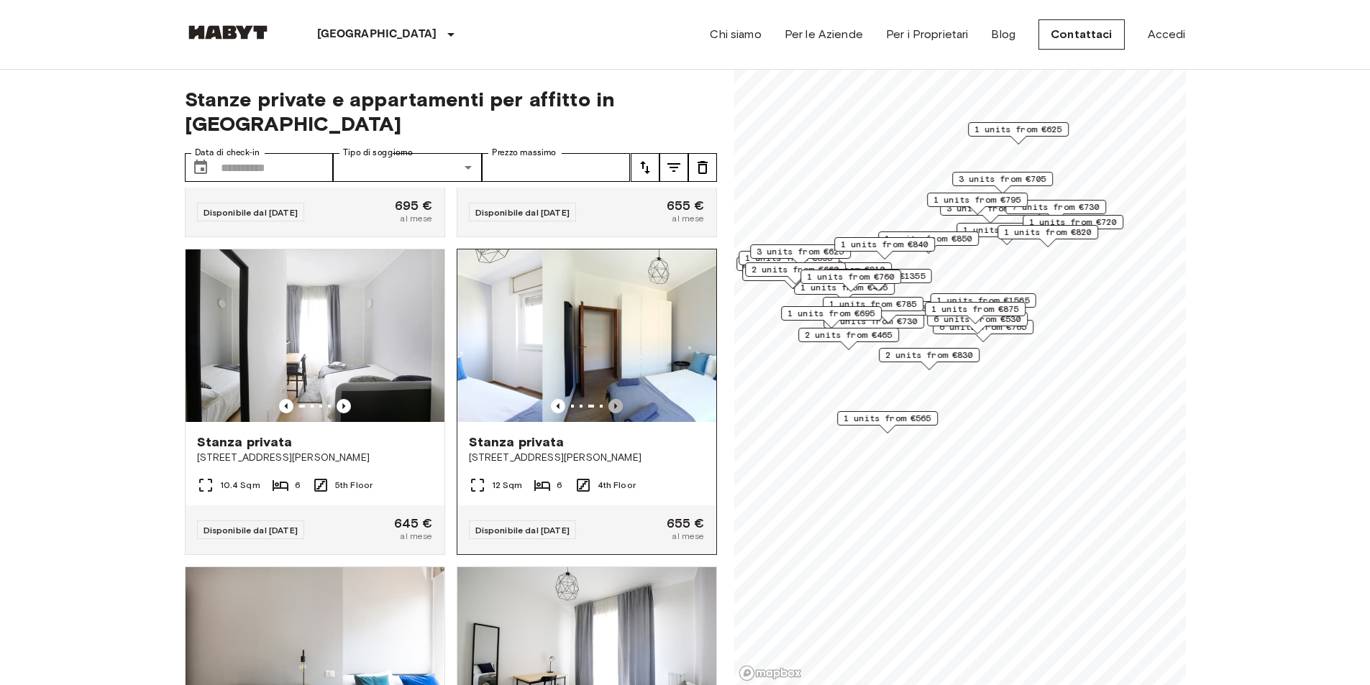
click at [608, 413] on icon "Previous image" at bounding box center [615, 406] width 14 height 14
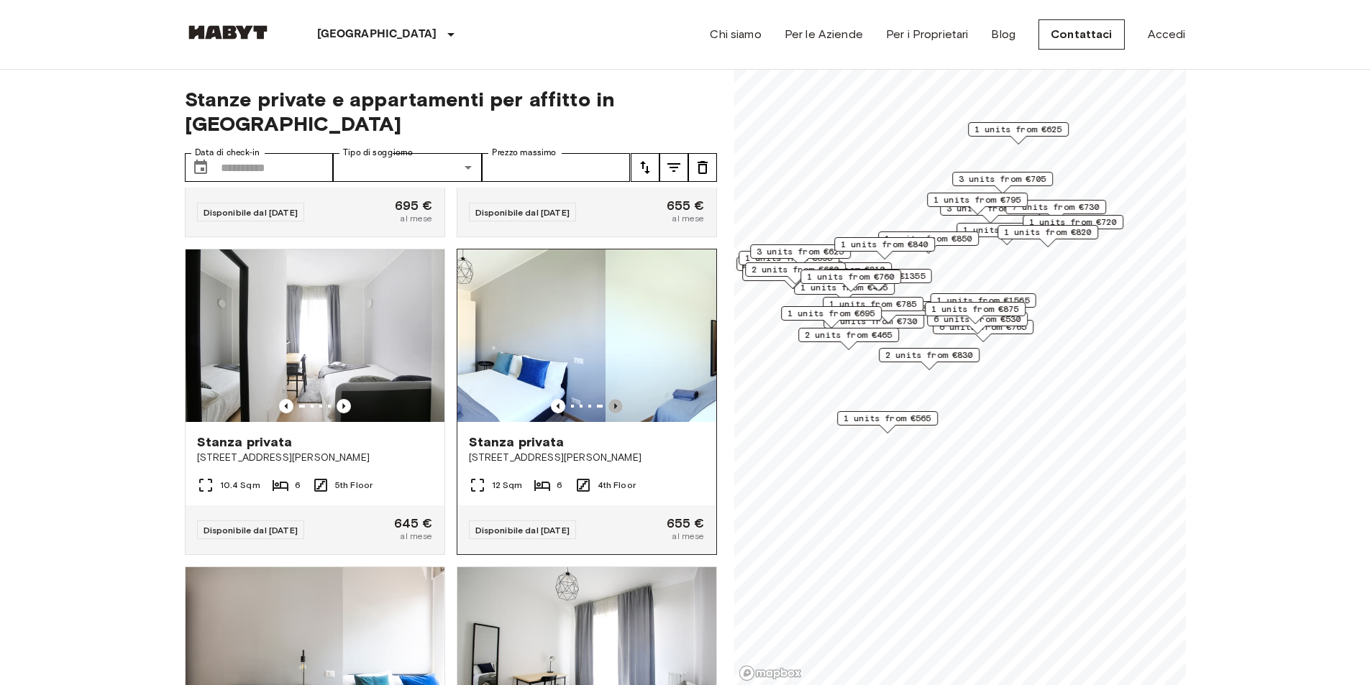
click at [608, 413] on icon "Previous image" at bounding box center [615, 406] width 14 height 14
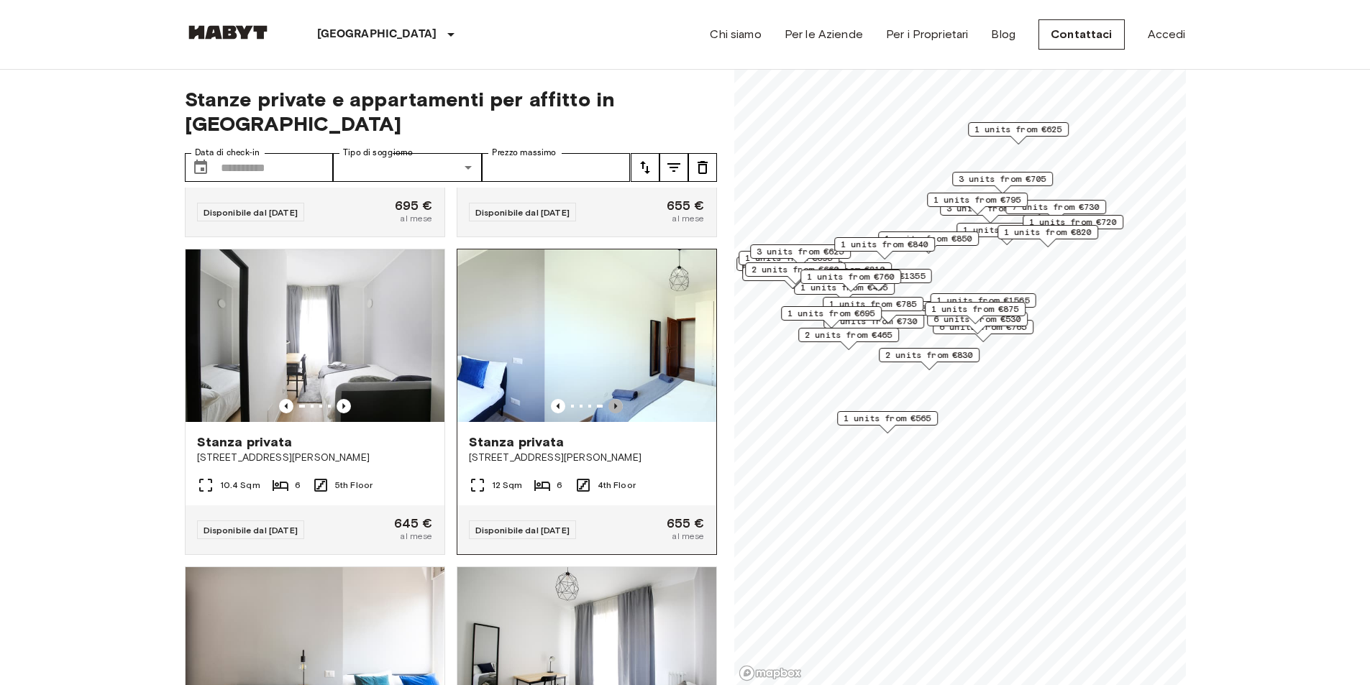
click at [608, 413] on icon "Previous image" at bounding box center [615, 406] width 14 height 14
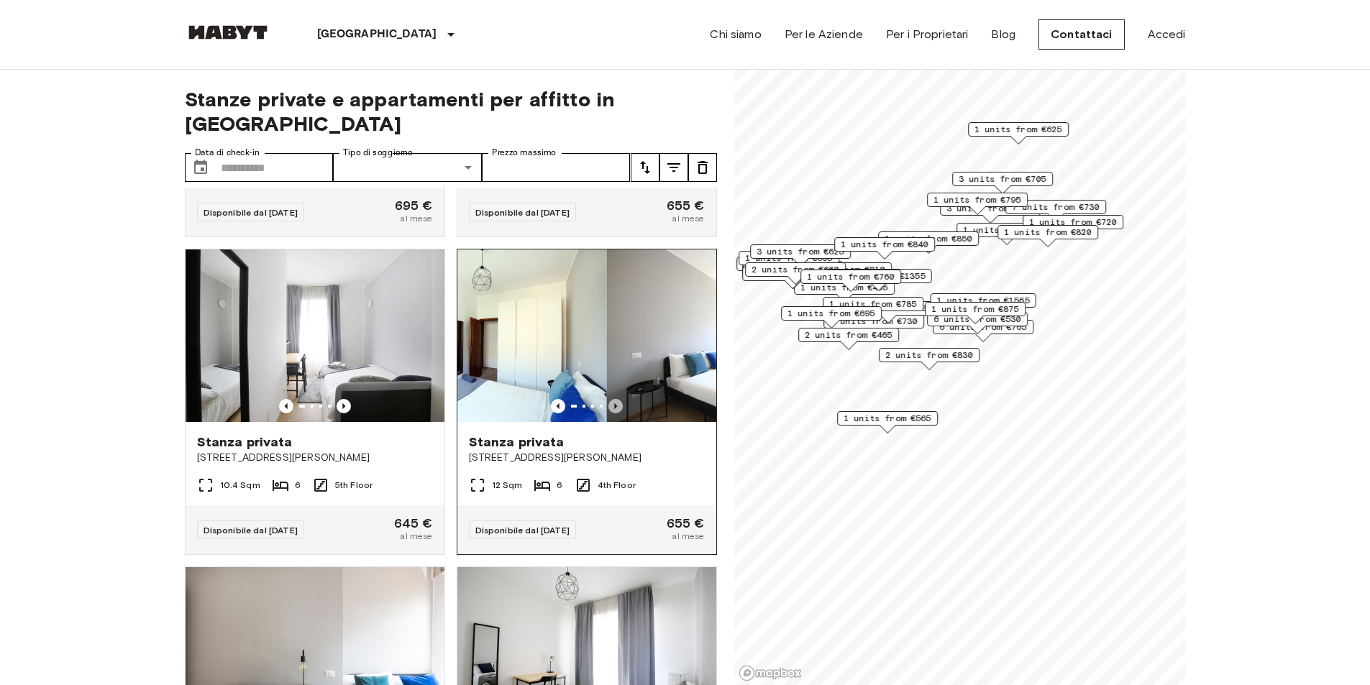
click at [608, 413] on icon "Previous image" at bounding box center [615, 406] width 14 height 14
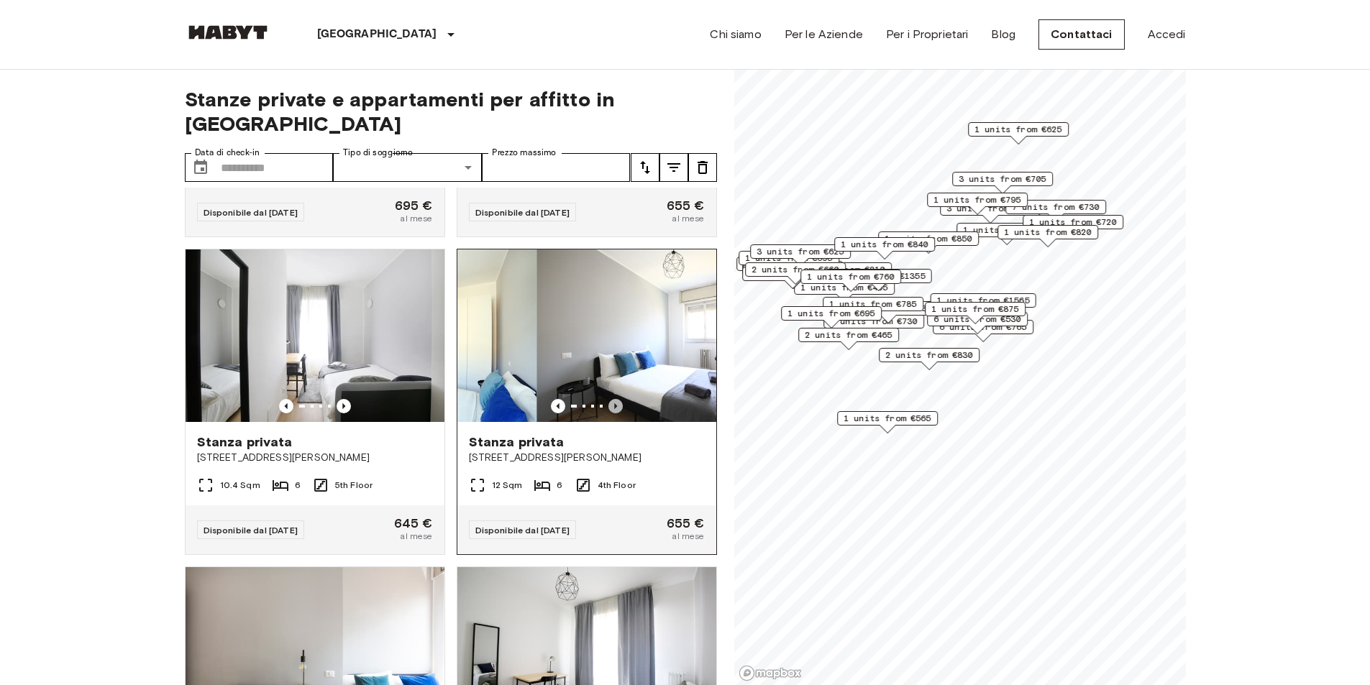
click at [608, 413] on icon "Previous image" at bounding box center [615, 406] width 14 height 14
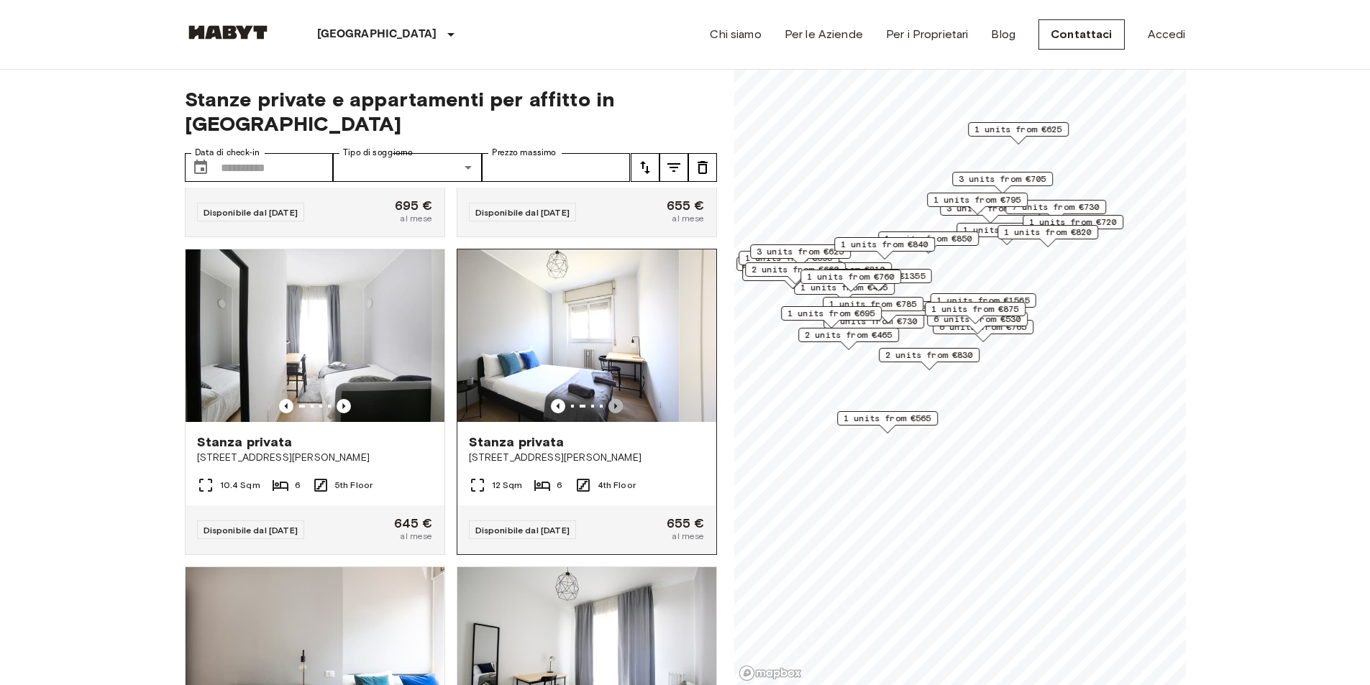
click at [608, 413] on icon "Previous image" at bounding box center [615, 406] width 14 height 14
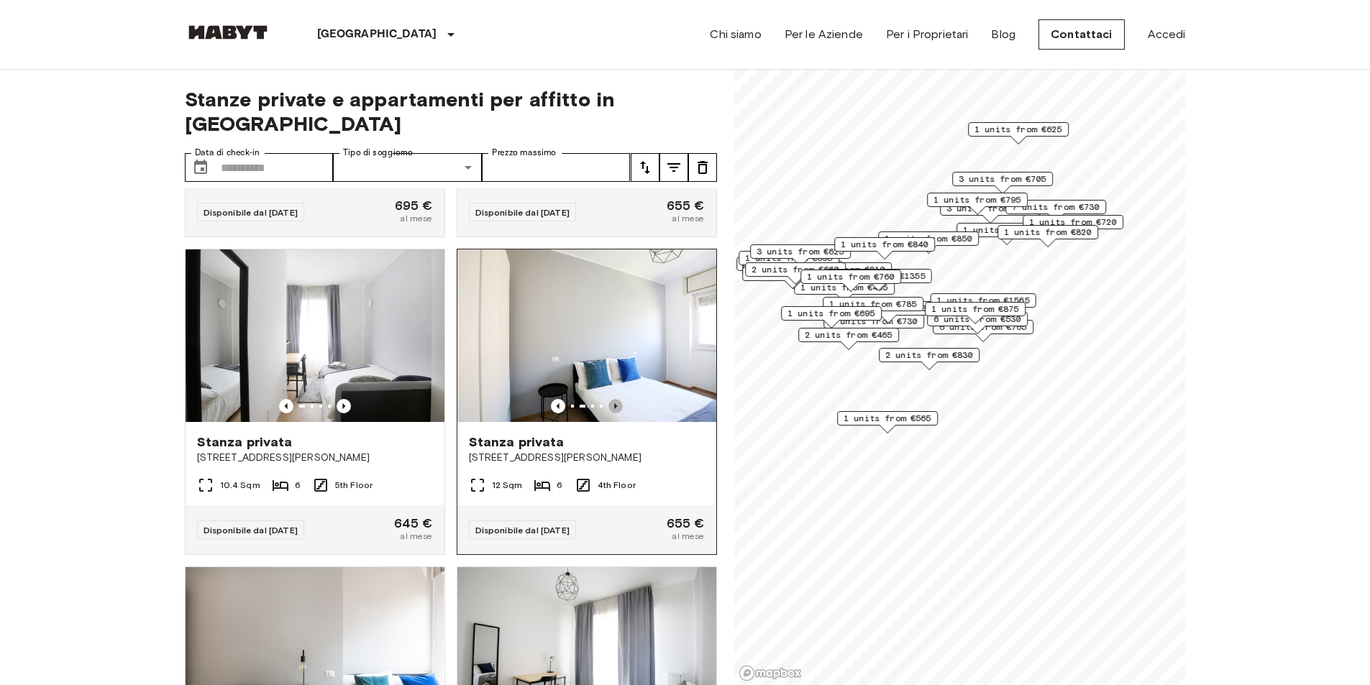
click at [608, 413] on icon "Previous image" at bounding box center [615, 406] width 14 height 14
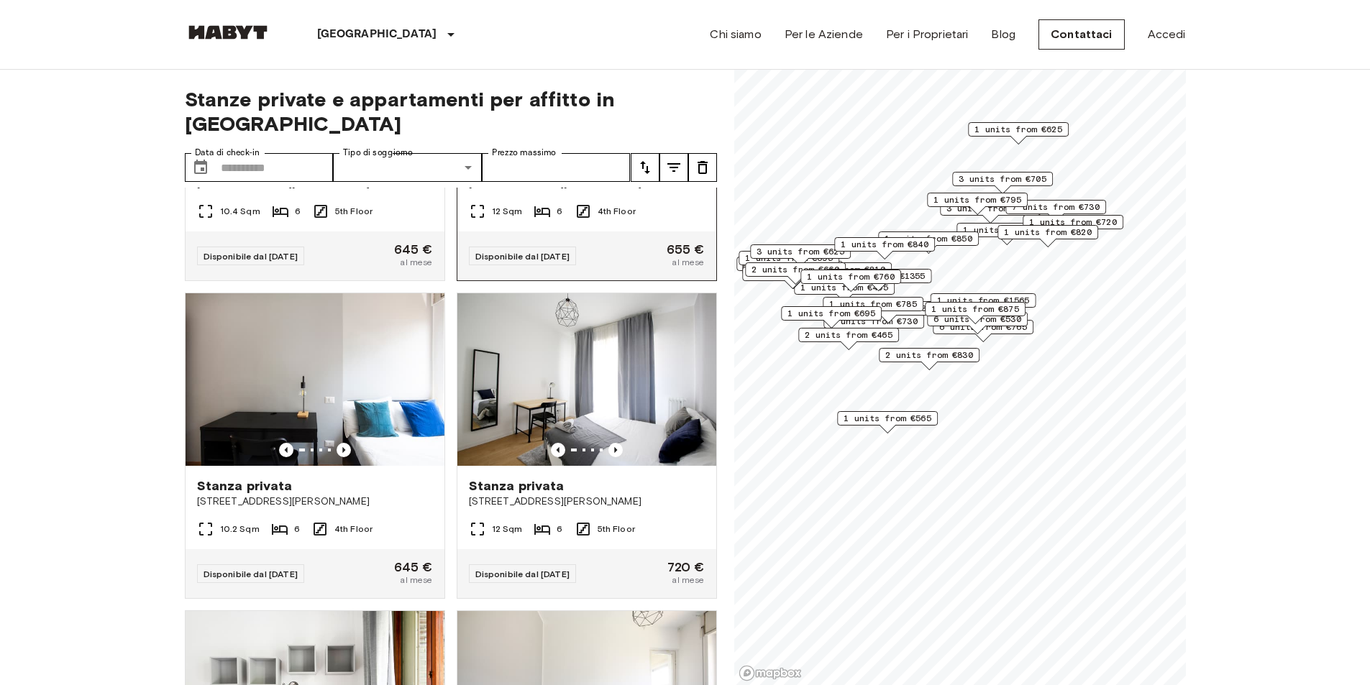
scroll to position [3078, 0]
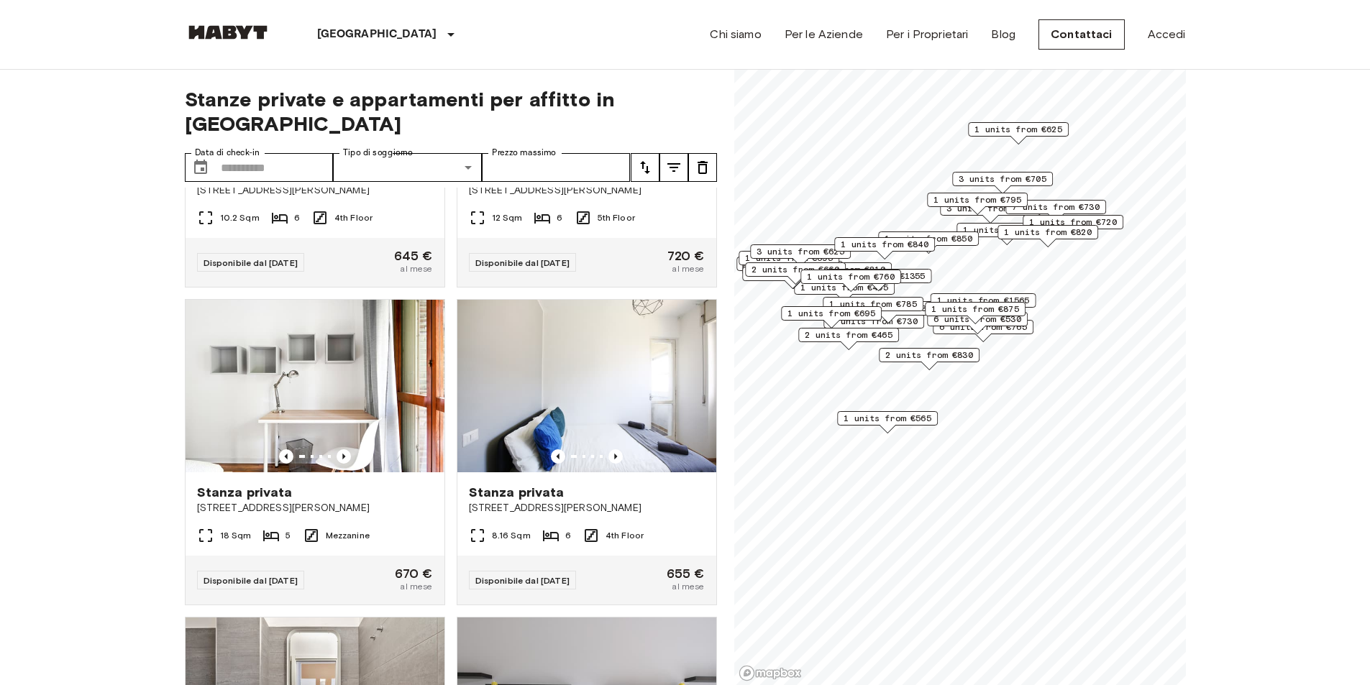
click at [244, 35] on img at bounding box center [228, 32] width 86 height 14
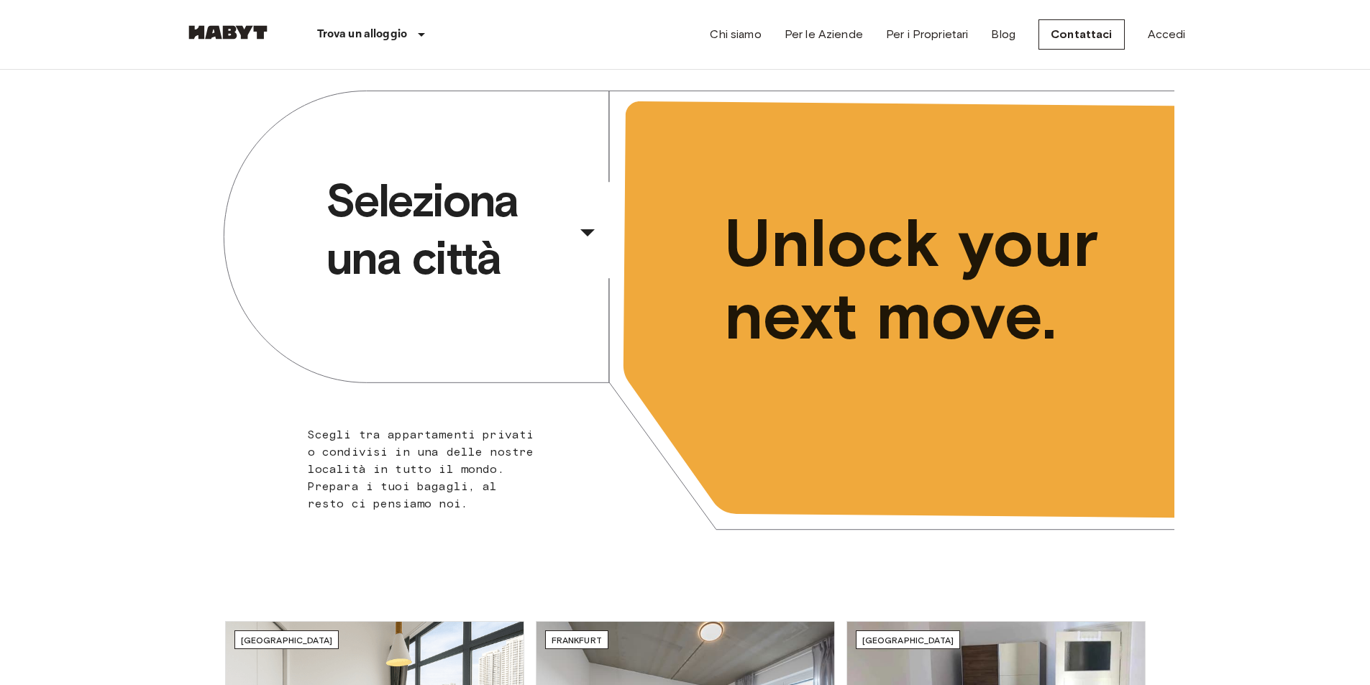
click at [544, 216] on span "Seleziona una città" at bounding box center [448, 229] width 244 height 115
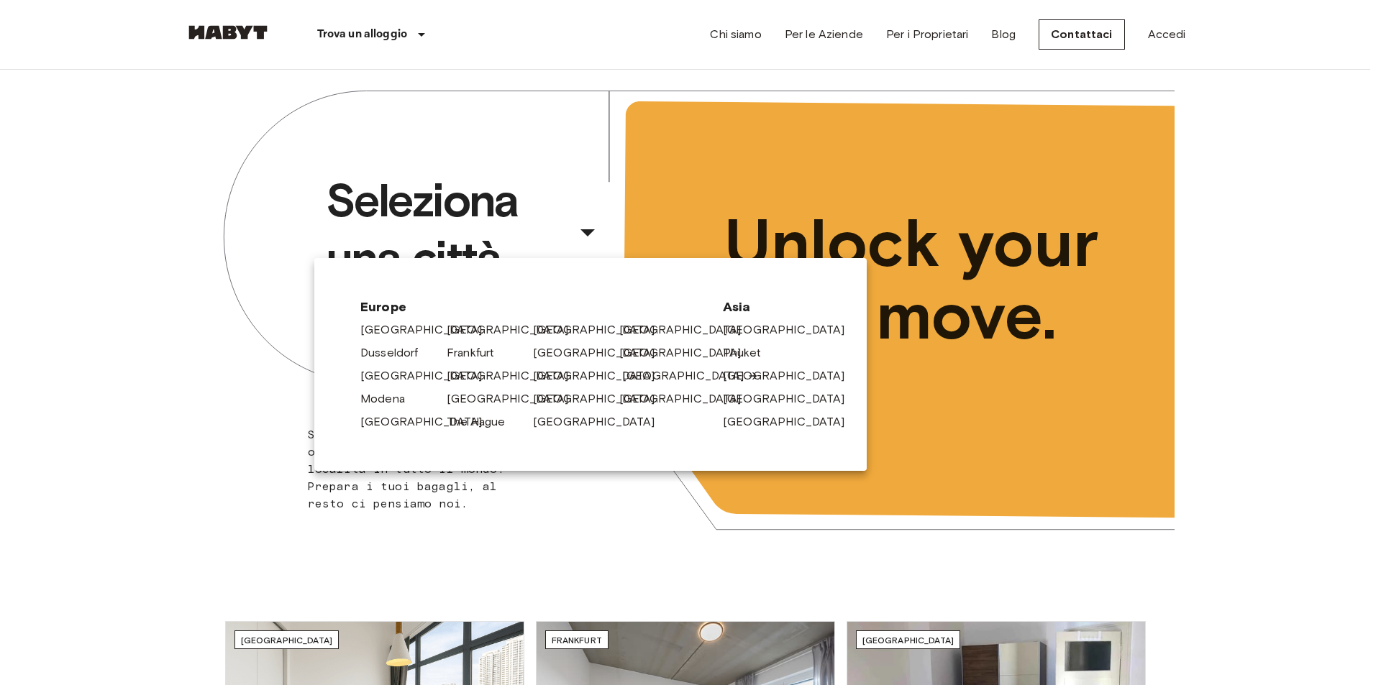
click at [631, 367] on link "[GEOGRAPHIC_DATA]" at bounding box center [690, 375] width 137 height 17
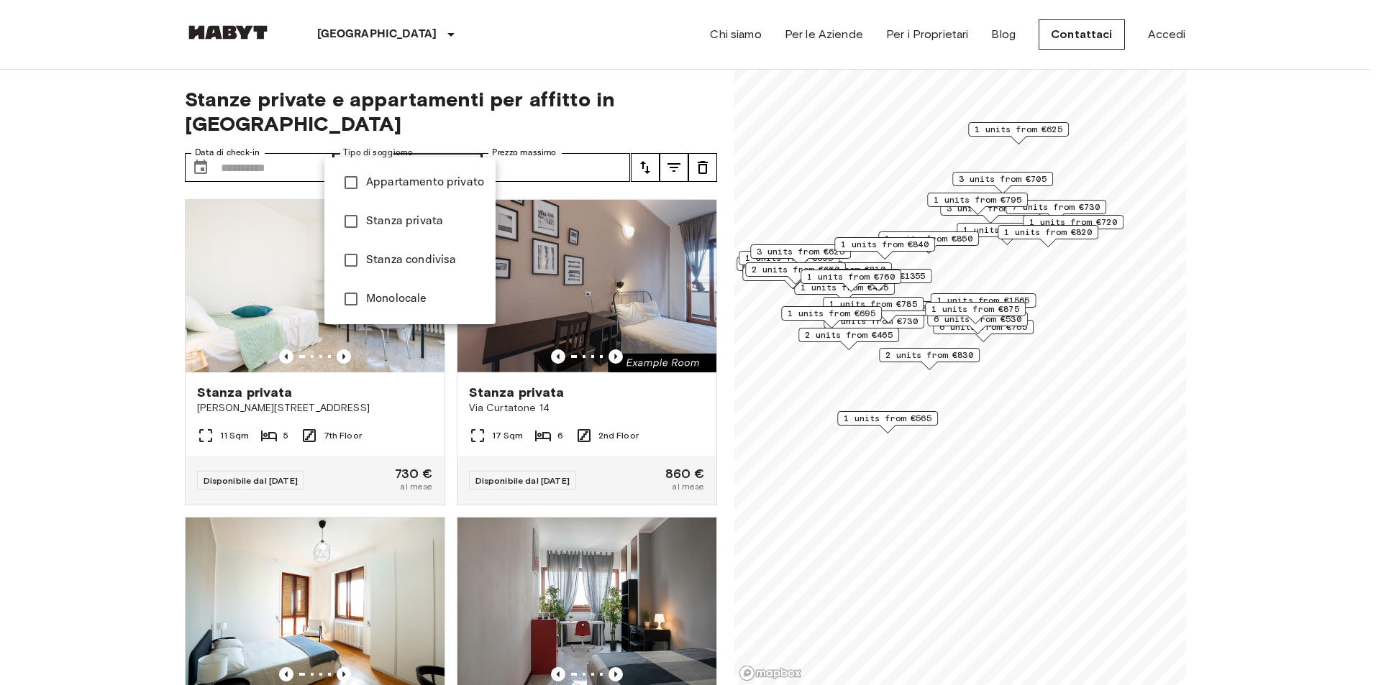
click at [374, 194] on li "Appartamento privato" at bounding box center [409, 182] width 171 height 39
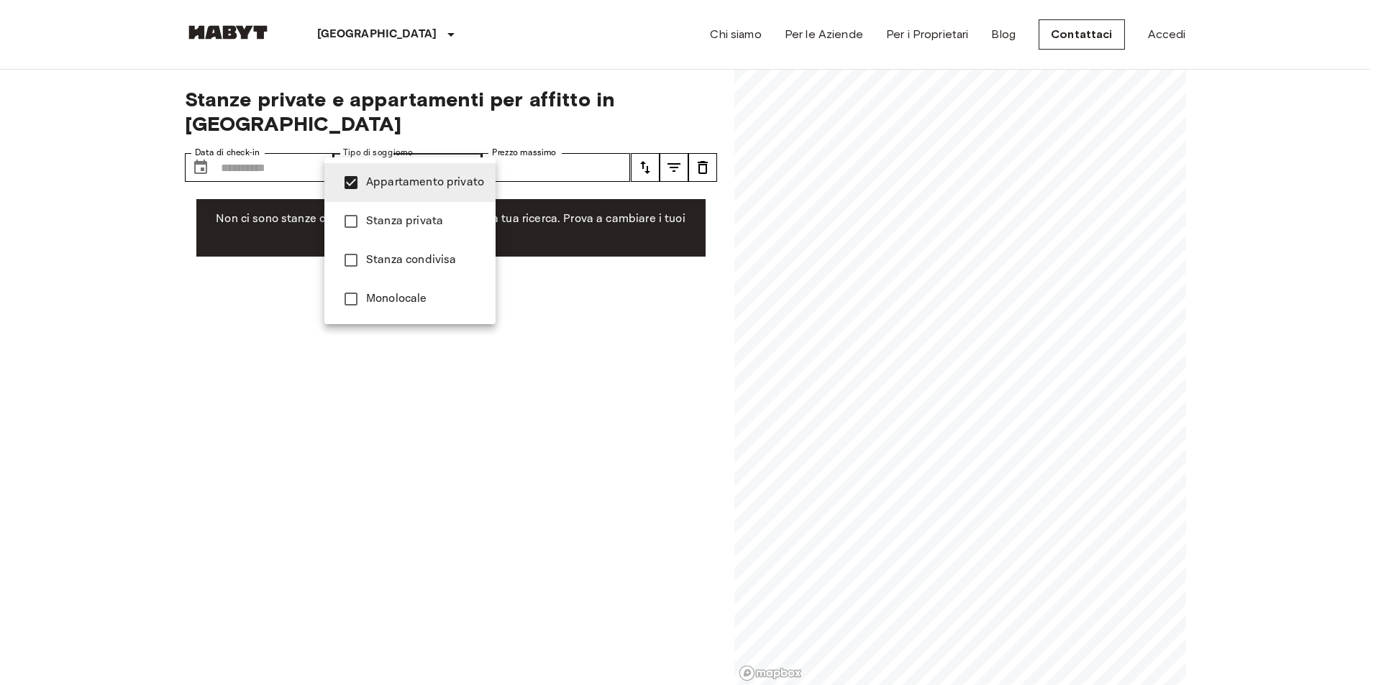
click at [95, 259] on div at bounding box center [690, 342] width 1381 height 685
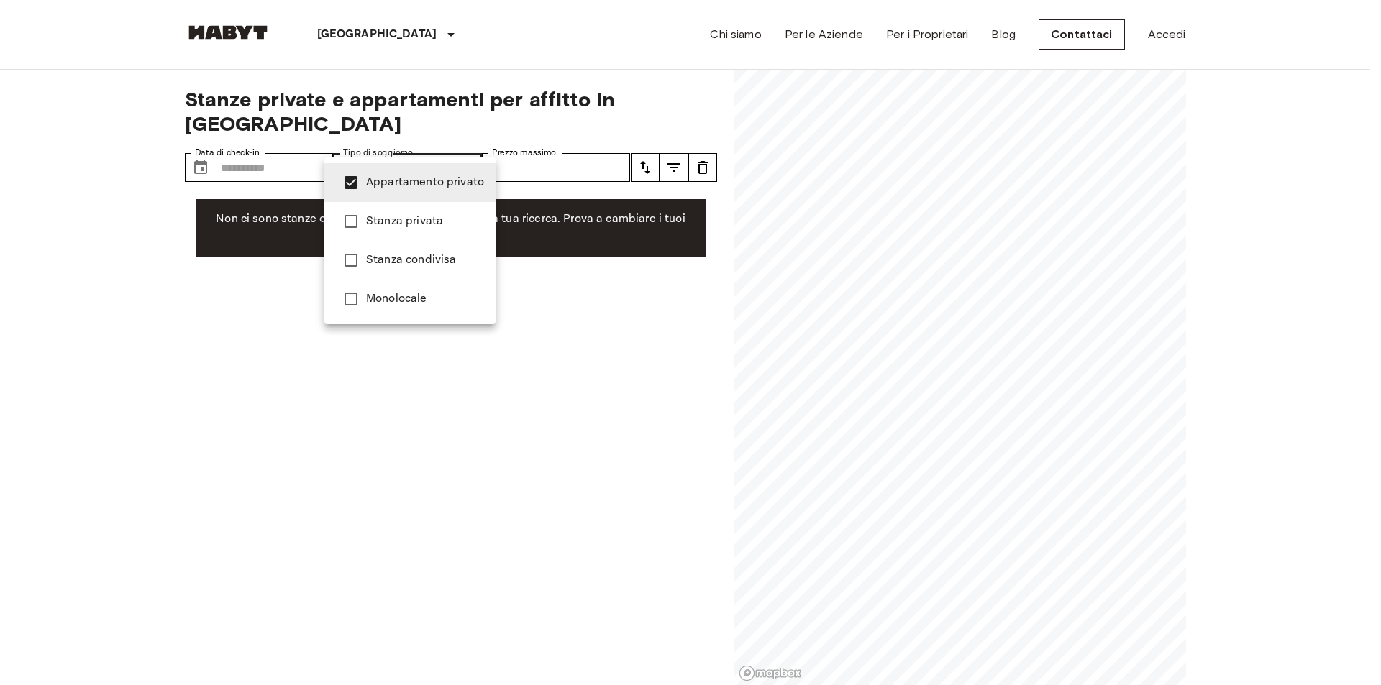
click at [411, 289] on li "Monolocale" at bounding box center [409, 299] width 171 height 39
type input "**********"
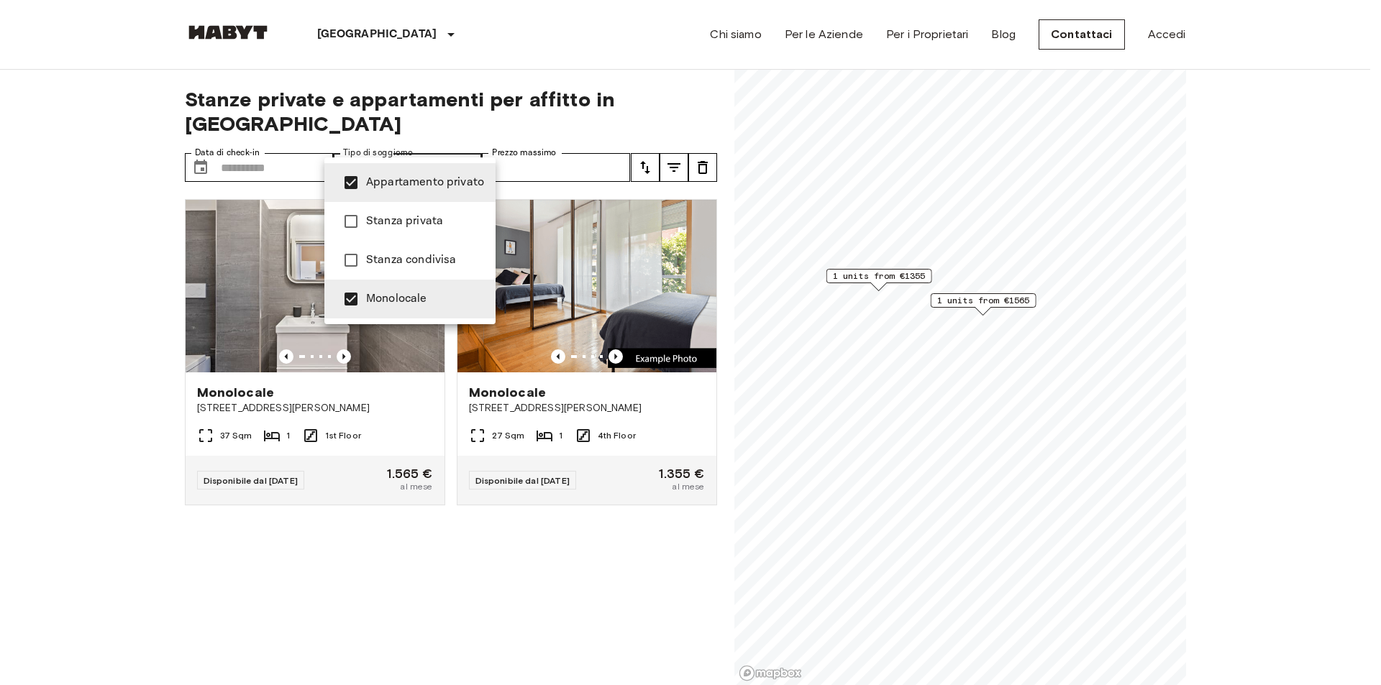
click at [55, 264] on div at bounding box center [690, 342] width 1381 height 685
